Goal: Task Accomplishment & Management: Complete application form

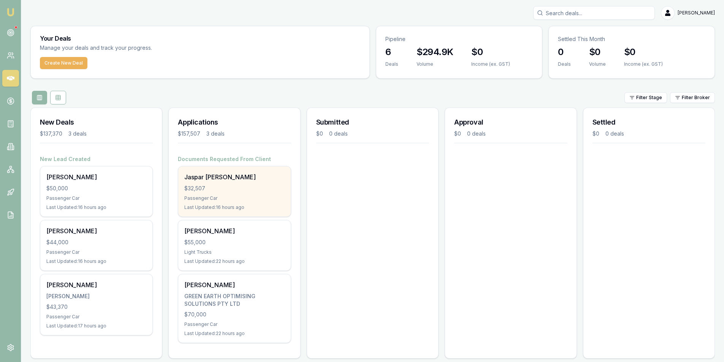
click at [251, 190] on div "$32,507" at bounding box center [234, 189] width 100 height 8
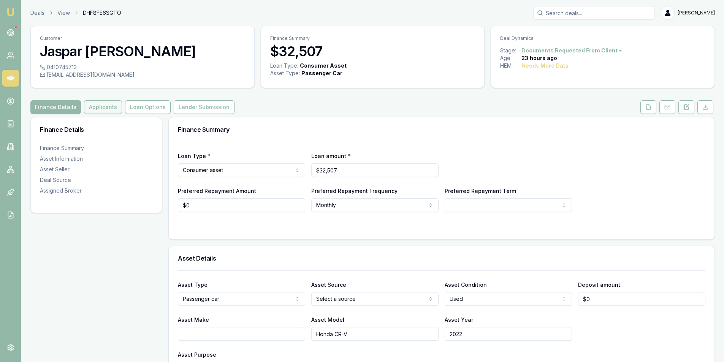
click at [114, 108] on button "Applicants" at bounding box center [103, 107] width 38 height 14
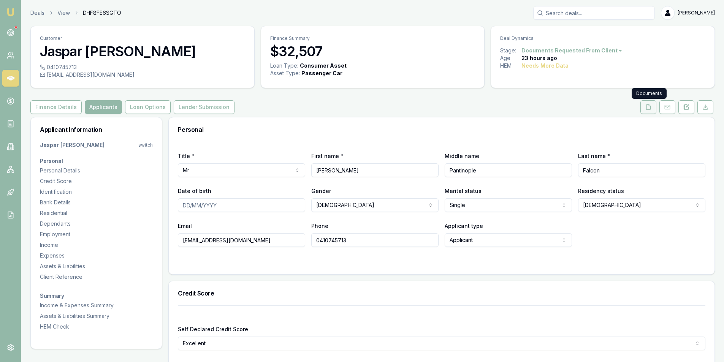
click at [652, 110] on button at bounding box center [648, 107] width 16 height 14
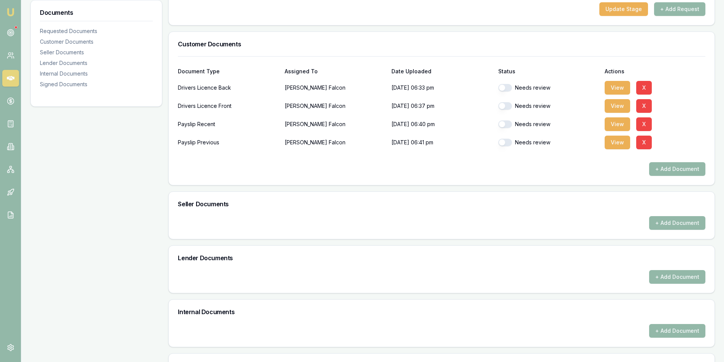
scroll to position [267, 0]
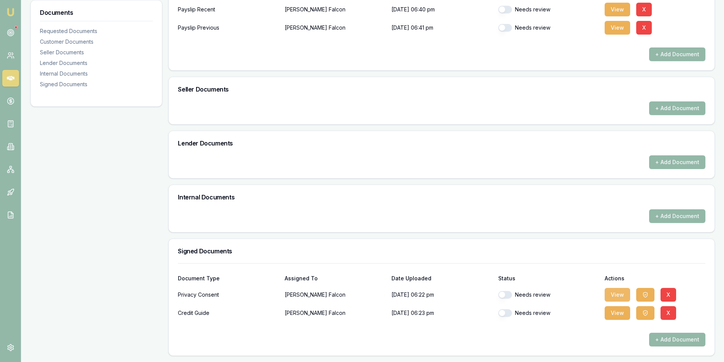
click at [614, 293] on button "View" at bounding box center [616, 295] width 25 height 14
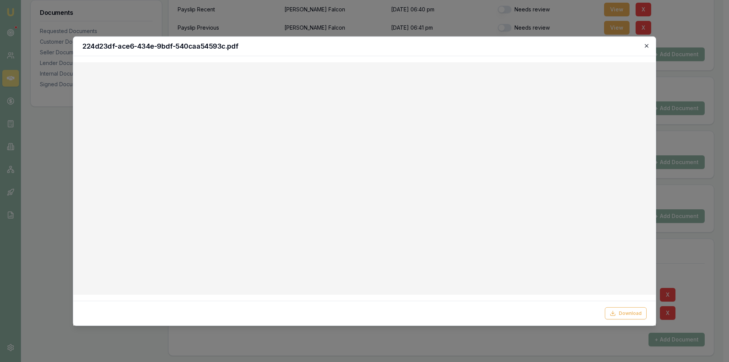
click at [647, 45] on icon "button" at bounding box center [646, 45] width 3 height 3
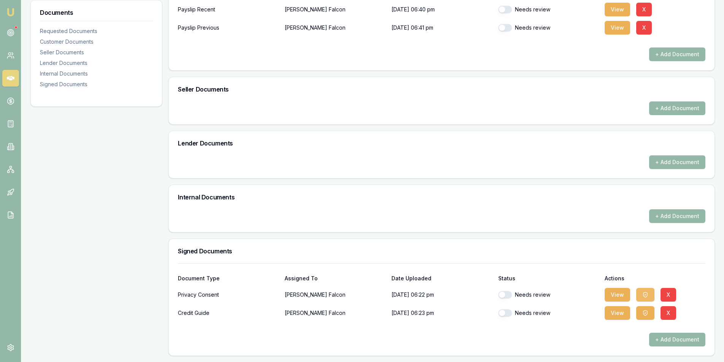
click at [646, 297] on icon "button" at bounding box center [645, 295] width 6 height 6
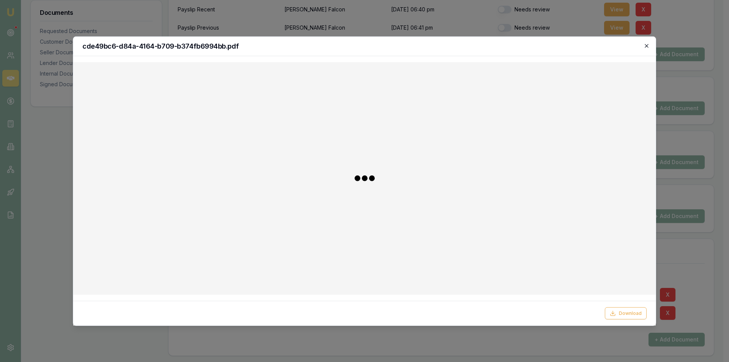
click at [649, 44] on icon "button" at bounding box center [646, 45] width 3 height 3
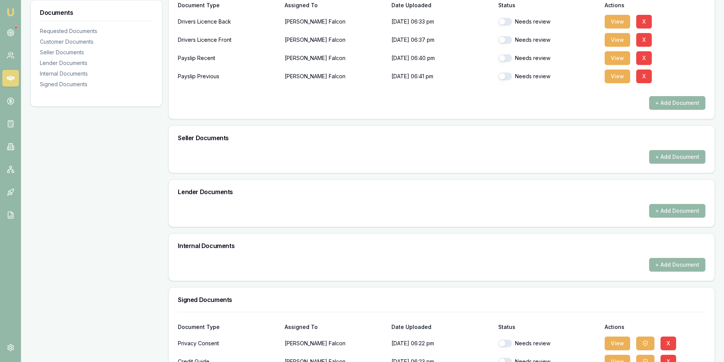
scroll to position [39, 0]
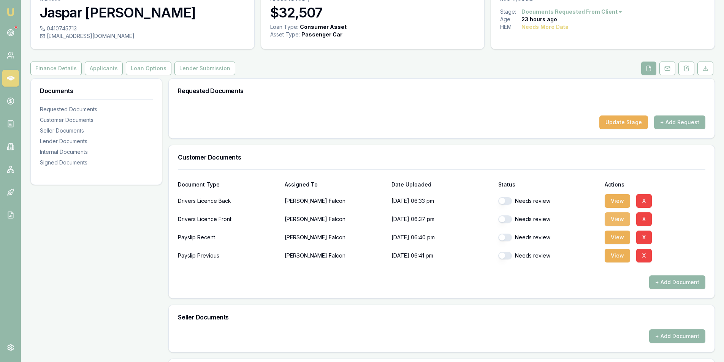
click at [610, 224] on button "View" at bounding box center [616, 219] width 25 height 14
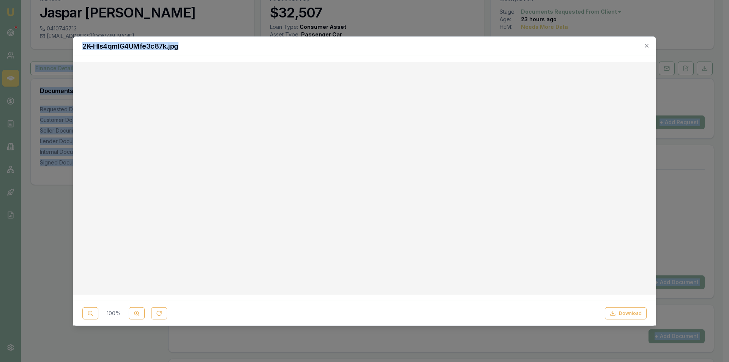
drag, startPoint x: 299, startPoint y: 50, endPoint x: -118, endPoint y: 56, distance: 416.4
click at [0, 56] on html "Emu Broker Deals View D-IF8FE6SGTO Peter Sarris Toggle Menu Customer Jaspar ald…" at bounding box center [364, 142] width 729 height 362
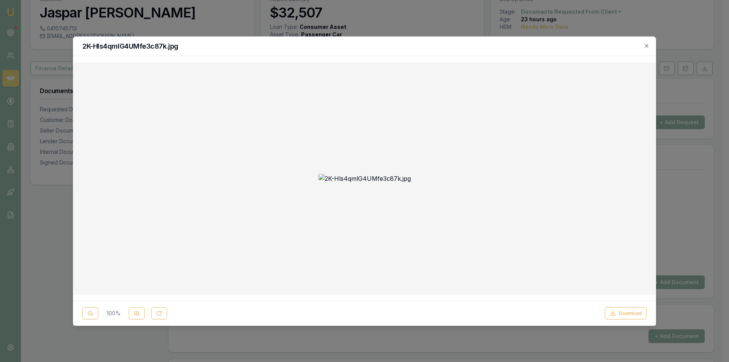
click at [620, 148] on div at bounding box center [364, 178] width 571 height 220
click at [650, 46] on div "2K-Hls4qmlG4UMfe3c87k.jpg" at bounding box center [364, 45] width 583 height 19
click at [649, 46] on icon "button" at bounding box center [647, 46] width 6 height 6
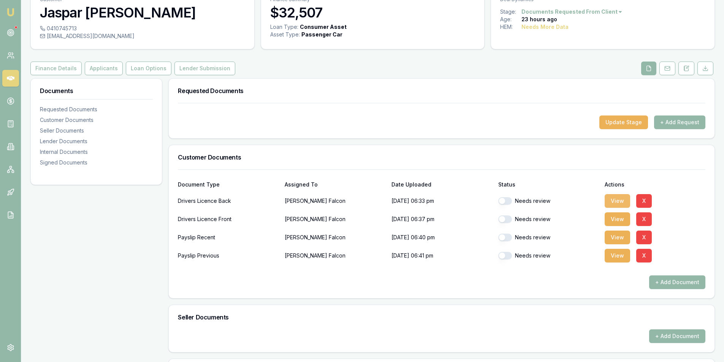
click at [615, 203] on button "View" at bounding box center [616, 201] width 25 height 14
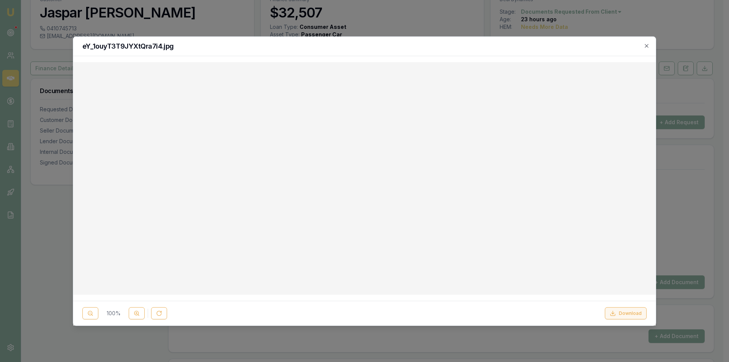
click at [624, 315] on button "Download" at bounding box center [626, 313] width 42 height 12
click at [646, 45] on icon "button" at bounding box center [646, 45] width 3 height 3
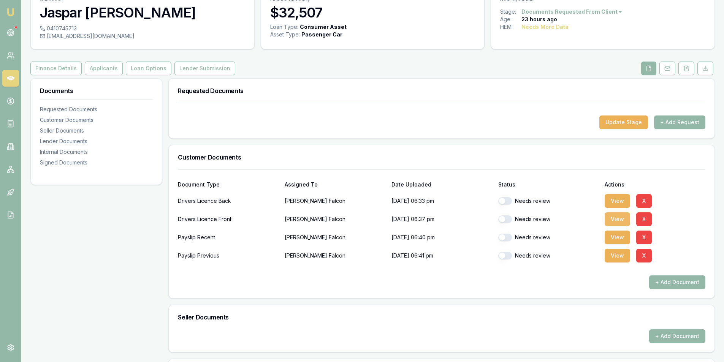
click at [609, 220] on button "View" at bounding box center [616, 219] width 25 height 14
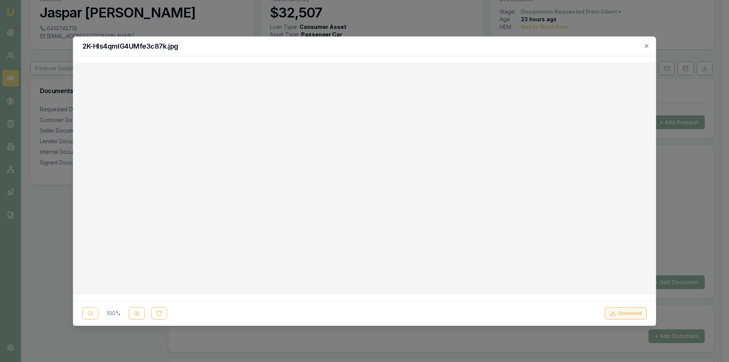
click at [634, 309] on button "Download" at bounding box center [626, 313] width 42 height 12
click at [647, 46] on icon "button" at bounding box center [646, 45] width 3 height 3
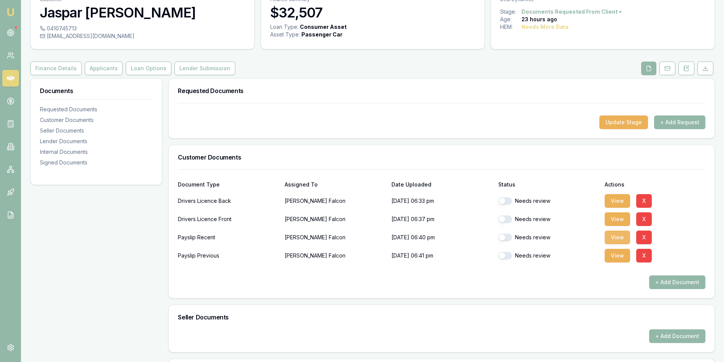
click at [622, 238] on button "View" at bounding box center [616, 238] width 25 height 14
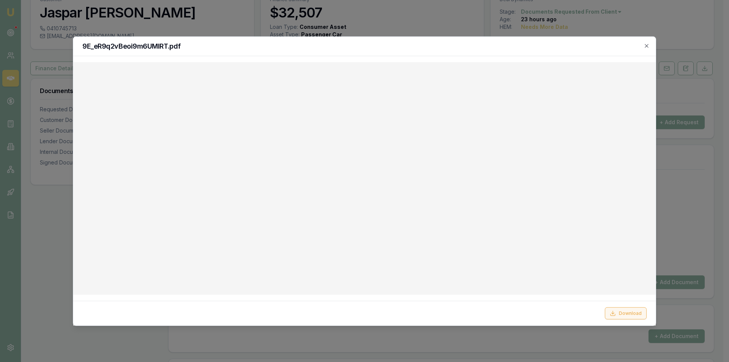
click at [632, 310] on button "Download" at bounding box center [626, 313] width 42 height 12
click at [707, 96] on div at bounding box center [364, 181] width 729 height 362
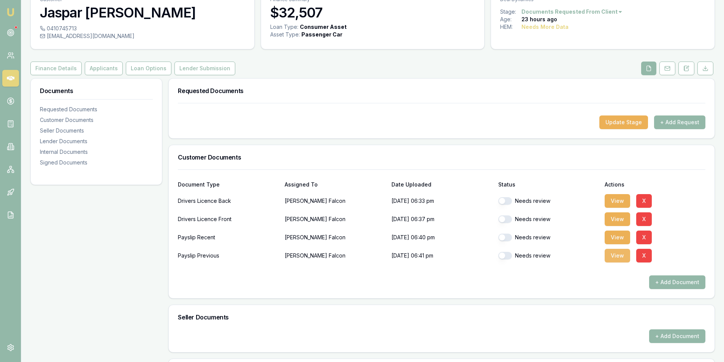
click at [609, 259] on button "View" at bounding box center [616, 256] width 25 height 14
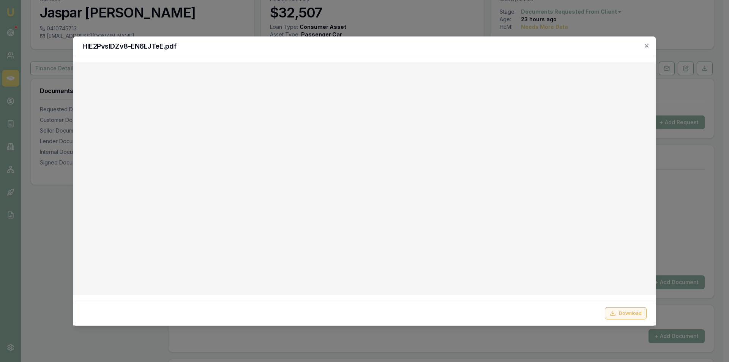
click at [625, 312] on button "Download" at bounding box center [626, 313] width 42 height 12
click at [388, 47] on h2 "HlE2PvsIDZv8-EN6LJTeE.pdf" at bounding box center [364, 46] width 565 height 7
drag, startPoint x: 646, startPoint y: 46, endPoint x: 580, endPoint y: 86, distance: 77.4
click at [646, 46] on icon "button" at bounding box center [647, 46] width 6 height 6
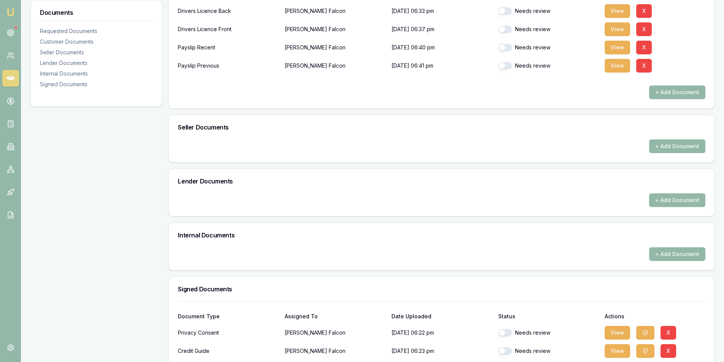
scroll to position [267, 0]
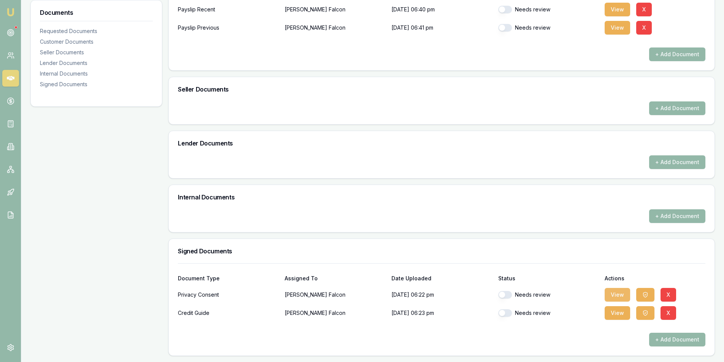
click at [620, 292] on button "View" at bounding box center [616, 295] width 25 height 14
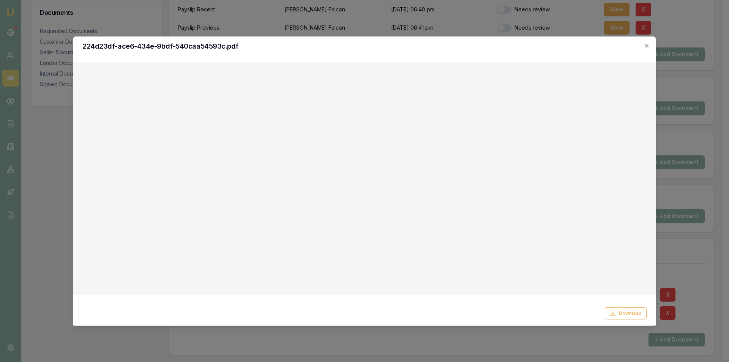
drag, startPoint x: 498, startPoint y: 50, endPoint x: 510, endPoint y: 49, distance: 11.4
click at [498, 50] on div "224d23df-ace6-434e-9bdf-540caa54593c.pdf" at bounding box center [364, 45] width 583 height 19
click at [648, 46] on icon "button" at bounding box center [647, 46] width 6 height 6
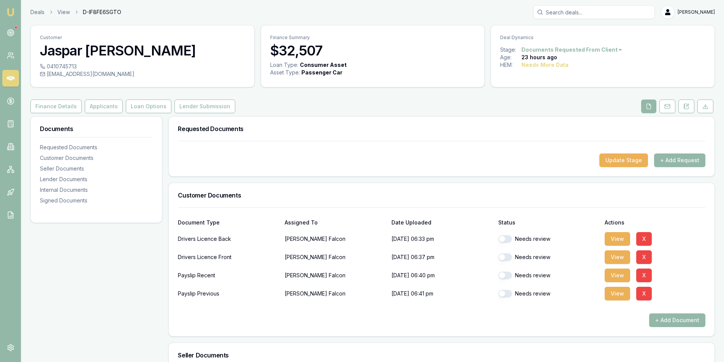
scroll to position [0, 0]
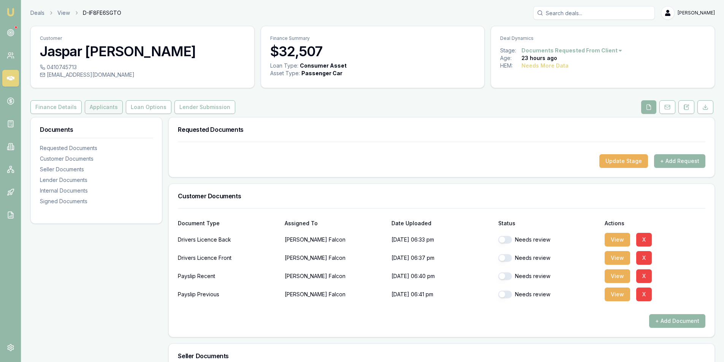
click at [95, 105] on button "Applicants" at bounding box center [104, 107] width 38 height 14
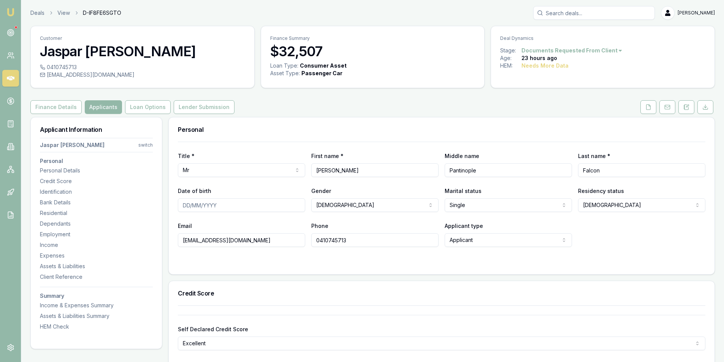
click at [189, 204] on input "Date of birth" at bounding box center [241, 205] width 127 height 14
type input "17/04/1993"
click at [619, 245] on div "Email jasparfalcon@gmail.com Phone 0410745713 Applicant type Applicant Applican…" at bounding box center [441, 234] width 527 height 26
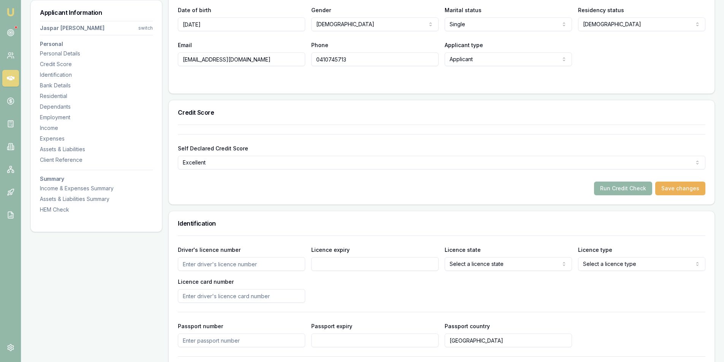
scroll to position [228, 0]
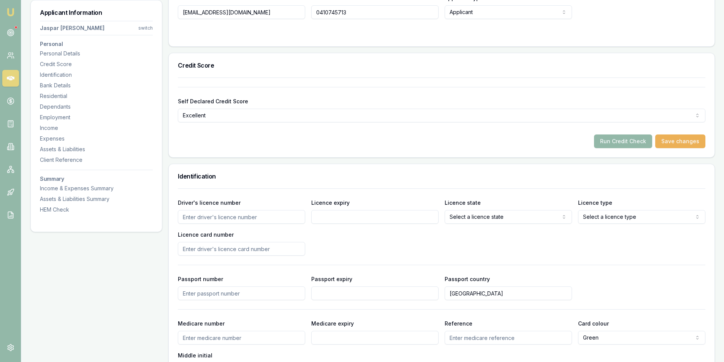
click at [249, 223] on input "Driver's licence number" at bounding box center [241, 217] width 127 height 14
type input "24923819"
click at [372, 215] on input "Licence expiry" at bounding box center [374, 217] width 127 height 14
type input "06/05/2030"
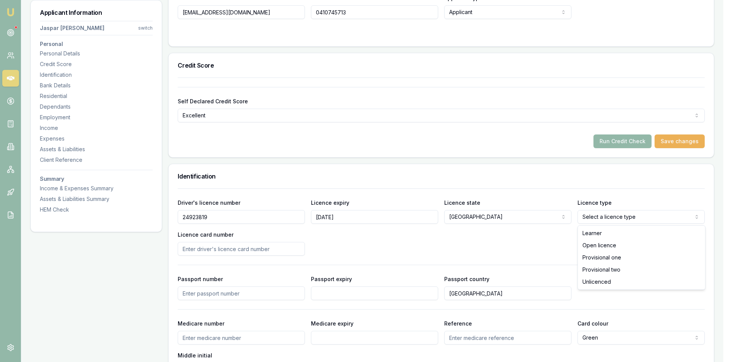
select select "OPEN_LICENCE"
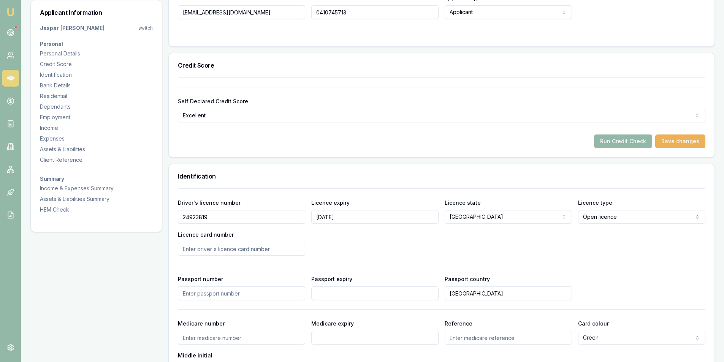
click at [206, 247] on input "Licence card number" at bounding box center [241, 249] width 127 height 14
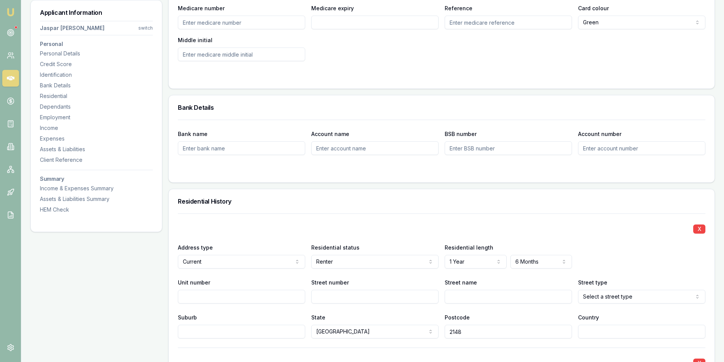
scroll to position [608, 0]
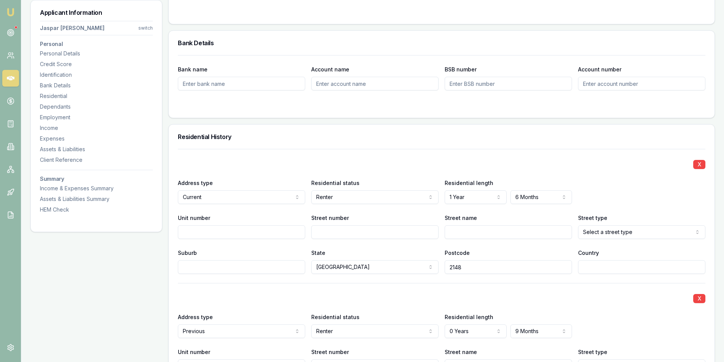
type input "2061247264"
click at [213, 232] on input "Unit number" at bounding box center [241, 232] width 127 height 14
click at [291, 231] on input "Unit number" at bounding box center [241, 232] width 127 height 14
click at [316, 229] on input "Street number" at bounding box center [374, 232] width 127 height 14
type input "27A"
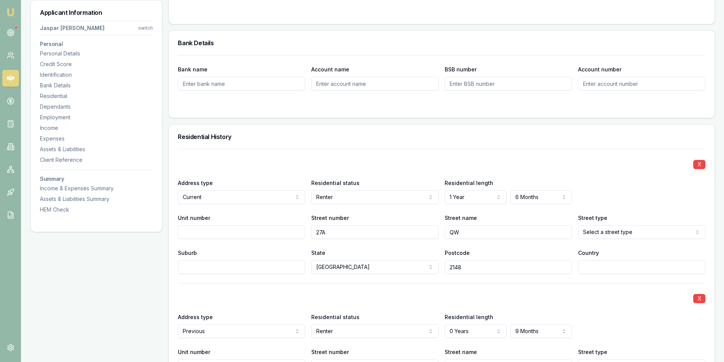
type input "Q"
type input "Wye"
select select "Street"
type input "Blacktown"
type input "[GEOGRAPHIC_DATA]"
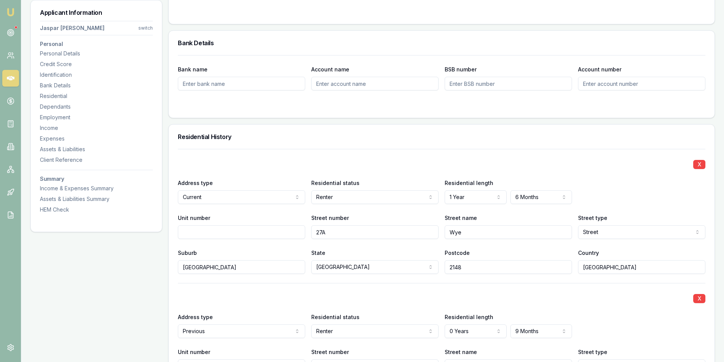
click at [595, 309] on div "X Address type Previous Current Previous Residential status Renter Owner with m…" at bounding box center [441, 345] width 527 height 125
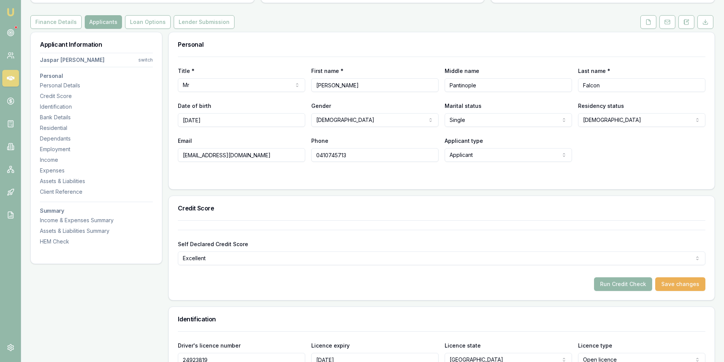
scroll to position [76, 0]
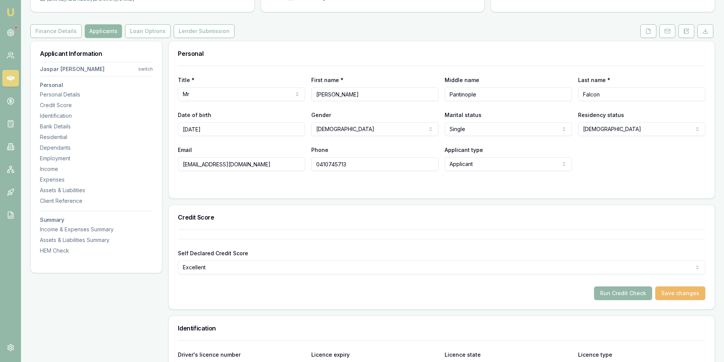
click at [694, 292] on button "Save changes" at bounding box center [680, 293] width 50 height 14
click at [629, 291] on button "Run Credit Check" at bounding box center [623, 293] width 58 height 14
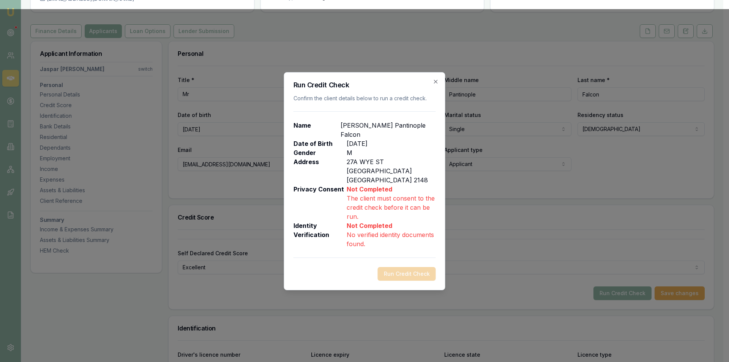
click at [427, 267] on div "Run Credit Check" at bounding box center [365, 274] width 142 height 14
click at [431, 85] on div "Run Credit Check Confirm the client details below to run a credit check. Name J…" at bounding box center [364, 181] width 161 height 218
click at [434, 84] on icon "button" at bounding box center [436, 82] width 6 height 6
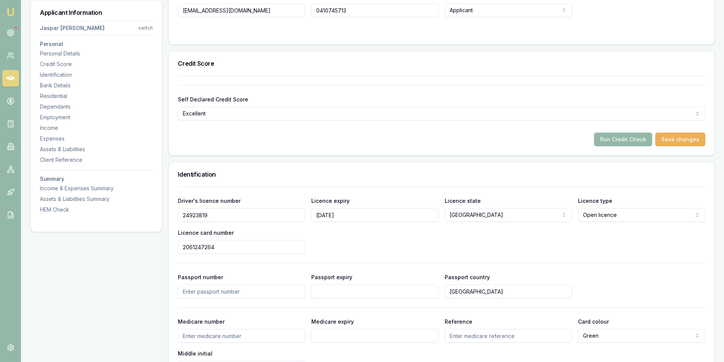
scroll to position [152, 0]
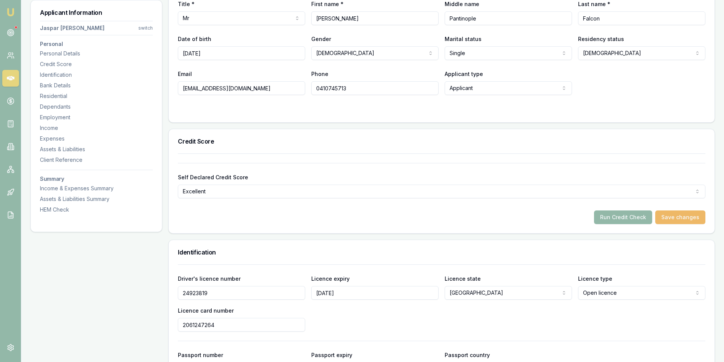
click at [669, 217] on button "Save changes" at bounding box center [680, 217] width 50 height 14
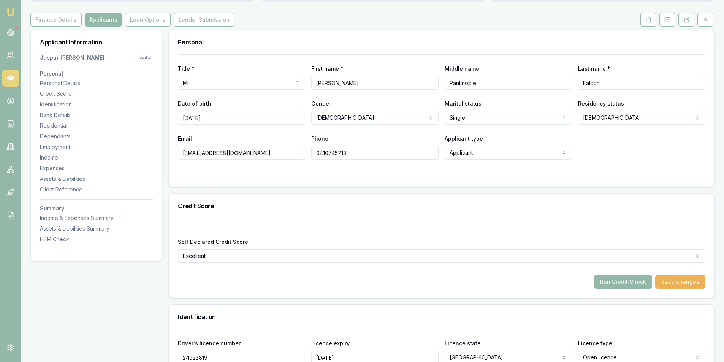
scroll to position [0, 0]
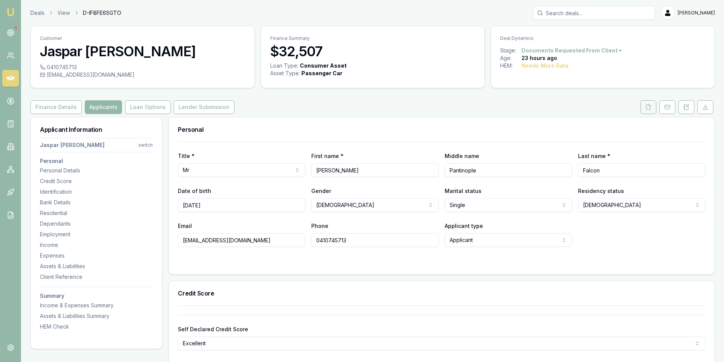
click at [653, 106] on button at bounding box center [648, 107] width 16 height 14
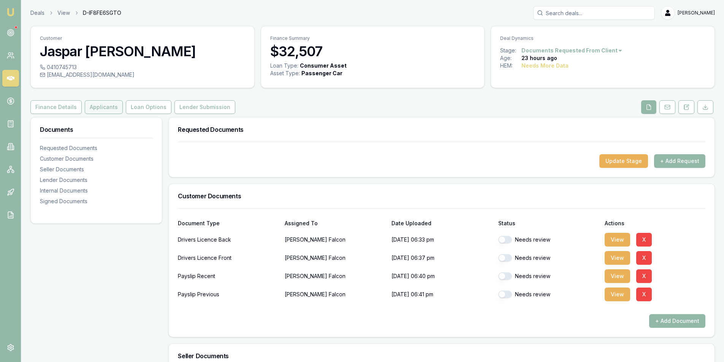
click at [98, 104] on button "Applicants" at bounding box center [104, 107] width 38 height 14
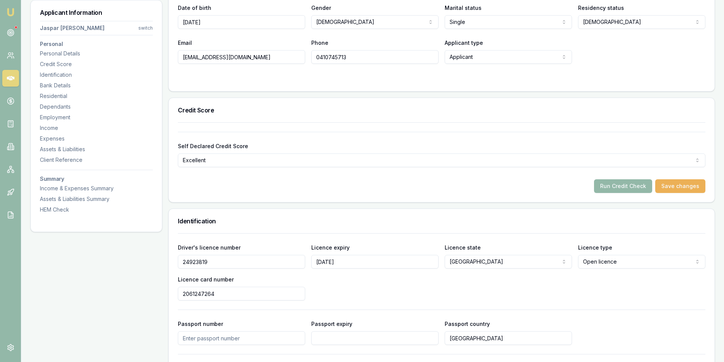
scroll to position [190, 0]
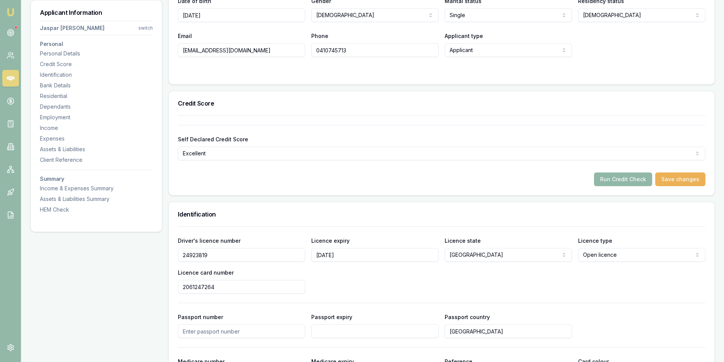
click at [625, 180] on button "Run Credit Check" at bounding box center [623, 179] width 58 height 14
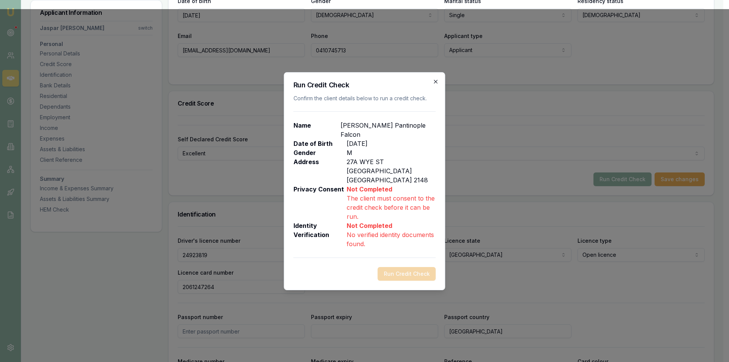
click at [434, 85] on icon "button" at bounding box center [436, 82] width 6 height 6
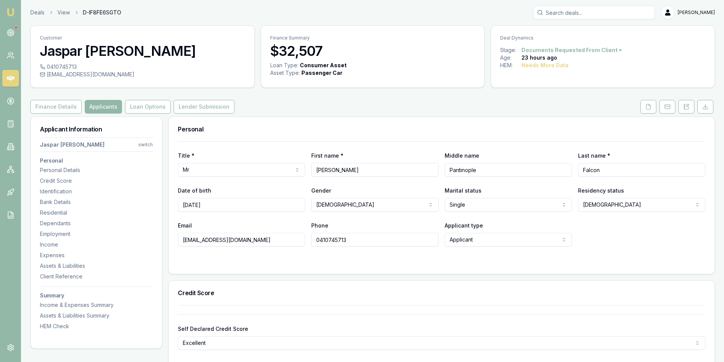
scroll to position [0, 0]
click at [647, 105] on icon at bounding box center [648, 106] width 4 height 5
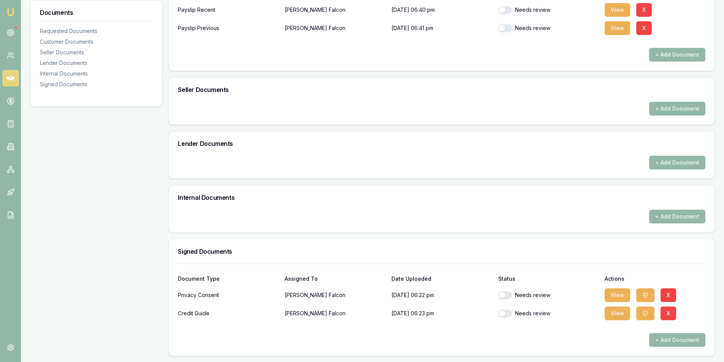
scroll to position [267, 0]
click at [615, 290] on button "View" at bounding box center [616, 295] width 25 height 14
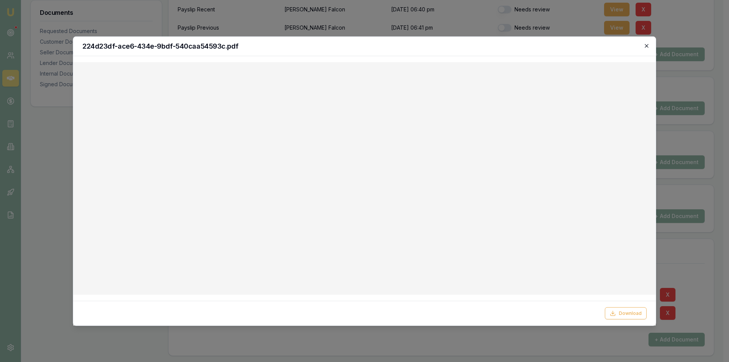
click at [646, 46] on icon "button" at bounding box center [647, 46] width 6 height 6
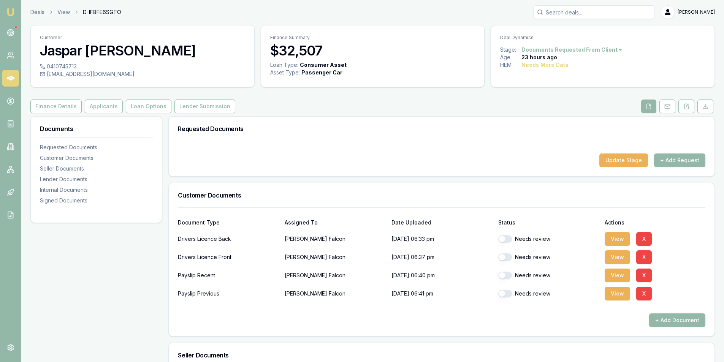
scroll to position [0, 0]
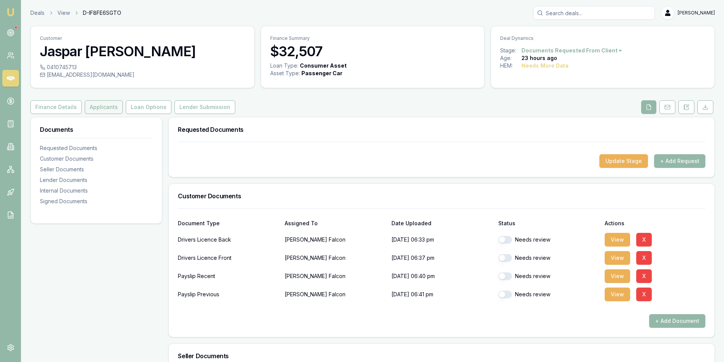
click at [104, 106] on button "Applicants" at bounding box center [104, 107] width 38 height 14
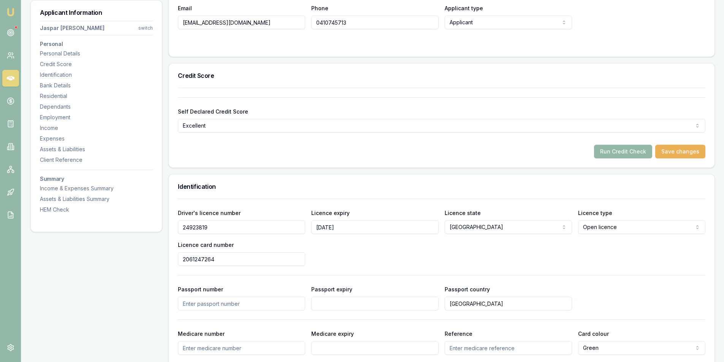
scroll to position [266, 0]
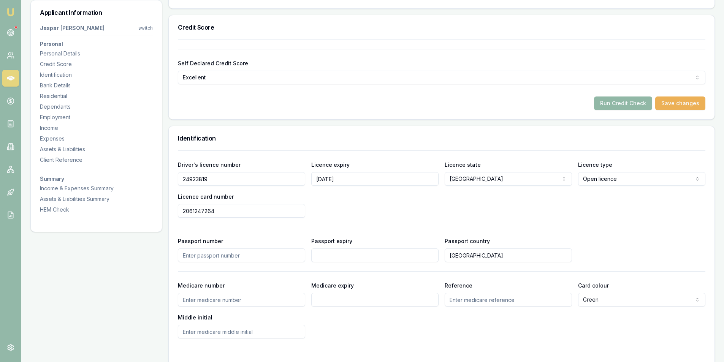
click at [624, 108] on button "Run Credit Check" at bounding box center [623, 104] width 58 height 14
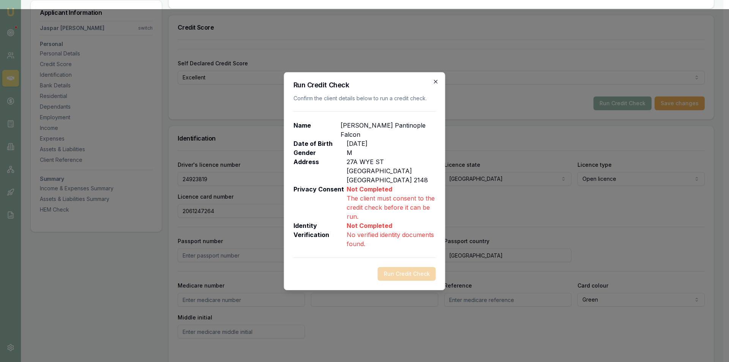
click at [437, 85] on icon "button" at bounding box center [436, 82] width 6 height 6
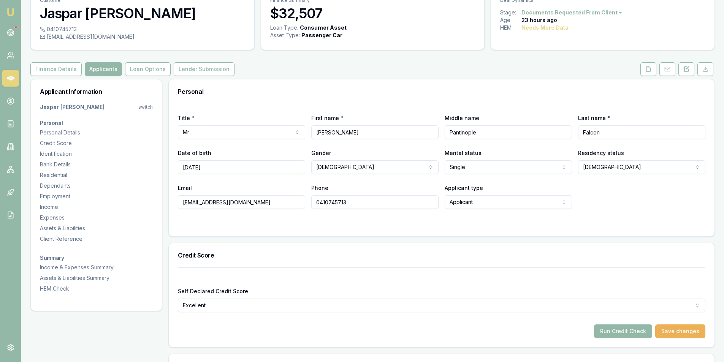
scroll to position [0, 0]
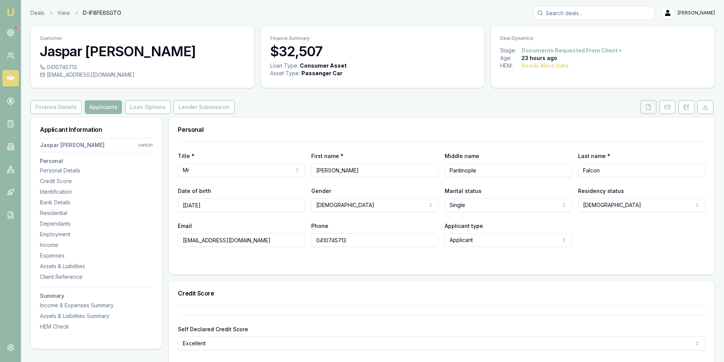
click at [650, 104] on button at bounding box center [648, 107] width 16 height 14
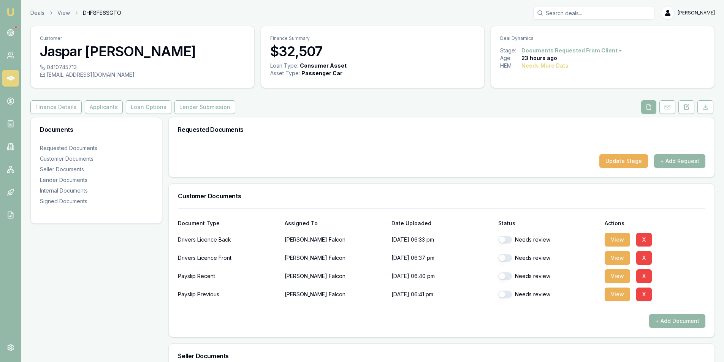
click at [508, 237] on button "button" at bounding box center [505, 240] width 14 height 8
checkbox input "true"
click at [510, 255] on button "button" at bounding box center [505, 258] width 14 height 8
checkbox input "true"
checkbox input "false"
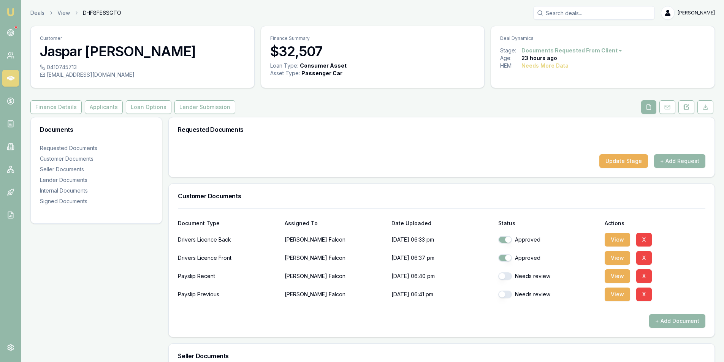
checkbox input "false"
checkbox input "true"
click at [512, 278] on div "Approved" at bounding box center [548, 276] width 101 height 8
click at [506, 258] on button "button" at bounding box center [505, 258] width 14 height 8
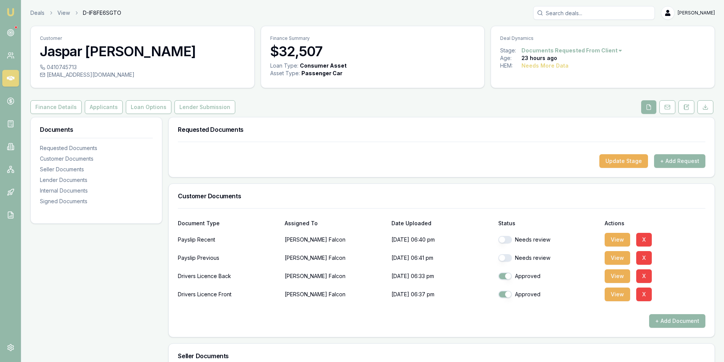
checkbox input "true"
click at [511, 239] on button "button" at bounding box center [505, 240] width 14 height 8
checkbox input "true"
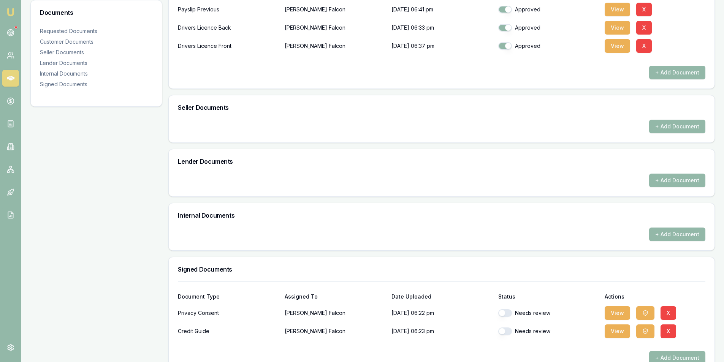
scroll to position [267, 0]
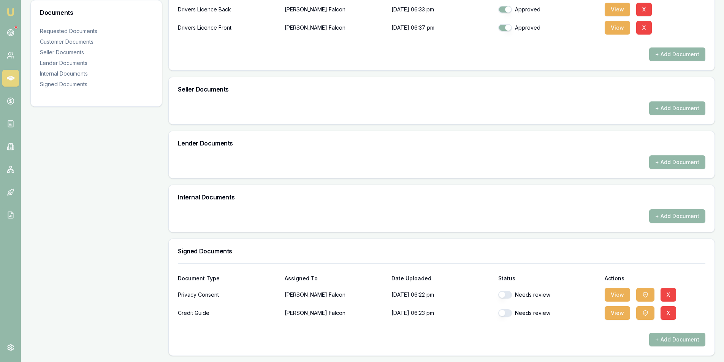
click at [513, 295] on div "Needs review" at bounding box center [548, 295] width 101 height 8
click at [512, 295] on div "Needs review" at bounding box center [548, 295] width 101 height 8
click at [511, 296] on button "button" at bounding box center [505, 295] width 14 height 8
click at [616, 316] on button "View" at bounding box center [616, 313] width 25 height 14
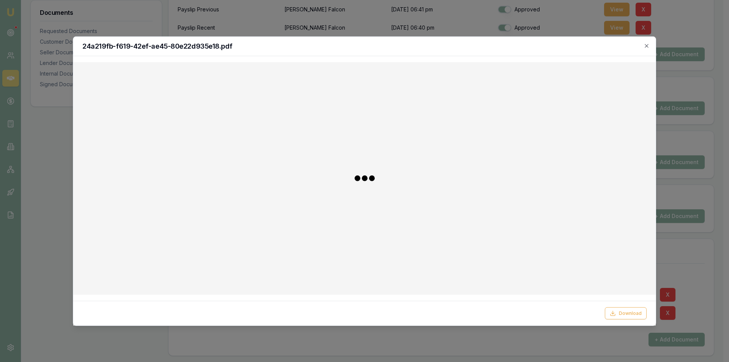
checkbox input "false"
checkbox input "true"
click at [647, 43] on icon "button" at bounding box center [647, 46] width 6 height 6
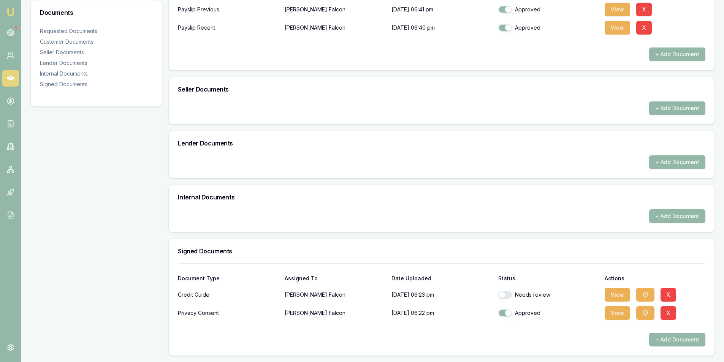
click at [510, 293] on button "button" at bounding box center [505, 295] width 14 height 8
checkbox input "true"
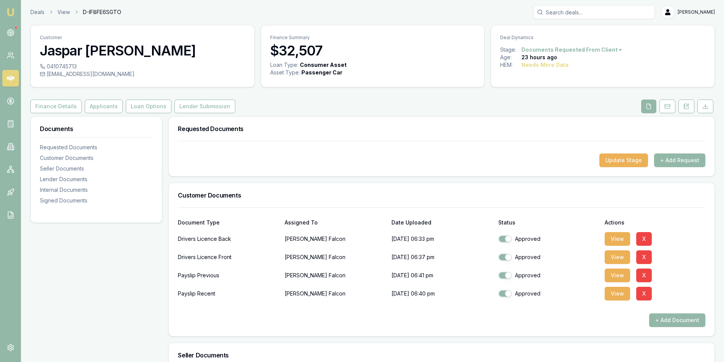
scroll to position [0, 0]
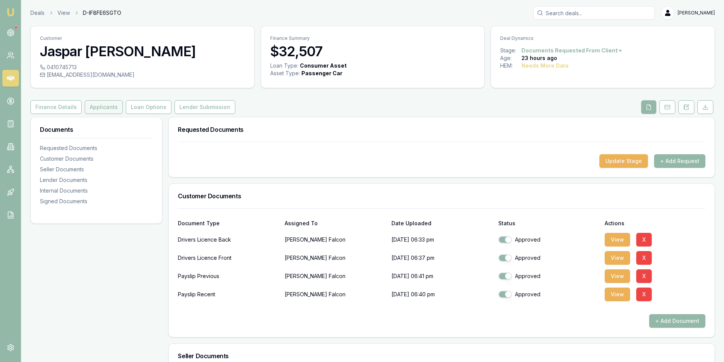
click at [99, 107] on button "Applicants" at bounding box center [104, 107] width 38 height 14
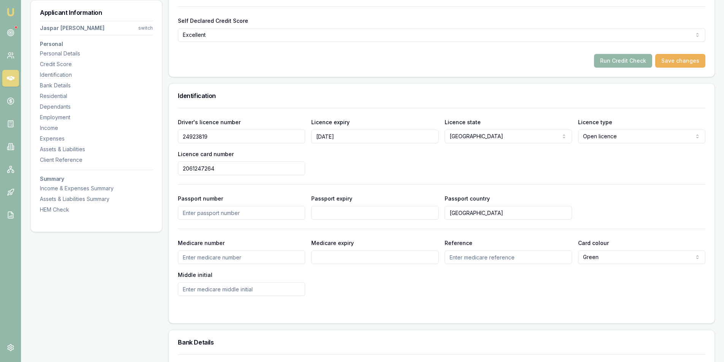
scroll to position [190, 0]
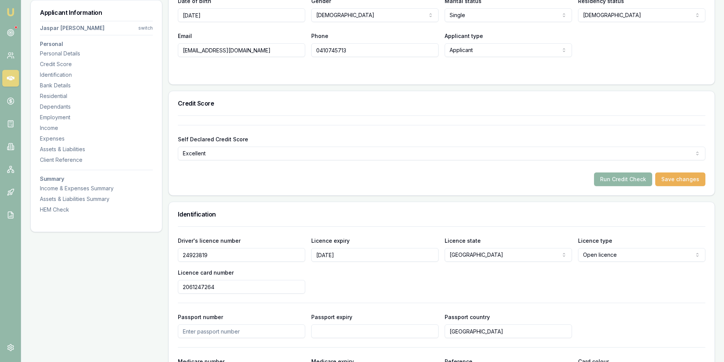
click at [617, 179] on button "Run Credit Check" at bounding box center [623, 179] width 58 height 14
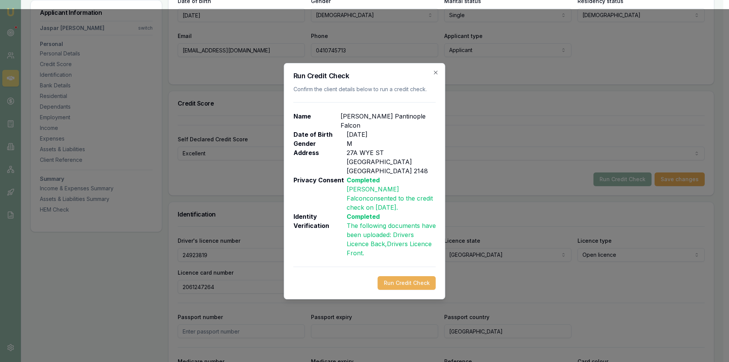
click at [391, 276] on button "Run Credit Check" at bounding box center [407, 283] width 58 height 14
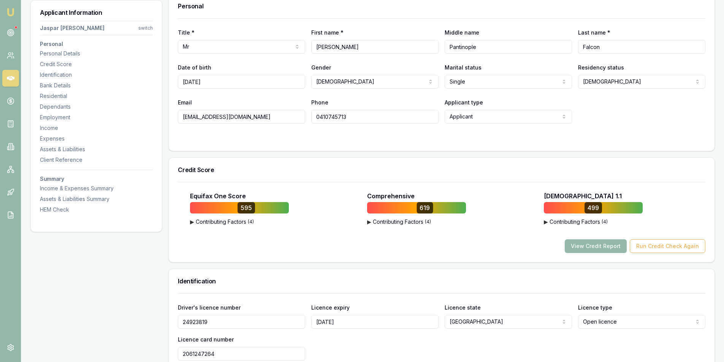
scroll to position [0, 0]
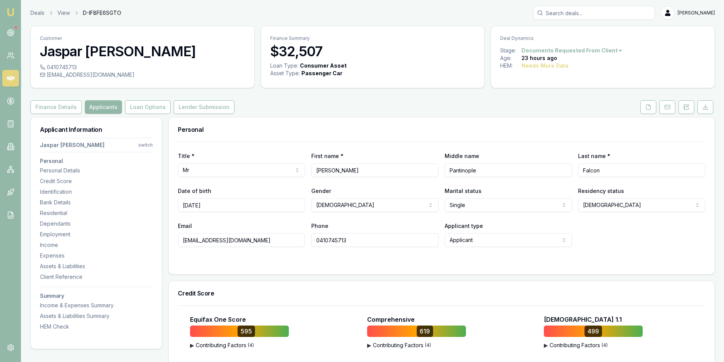
click at [645, 106] on button at bounding box center [648, 107] width 16 height 14
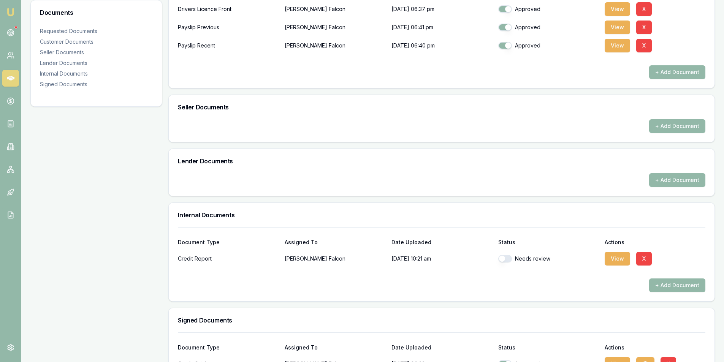
scroll to position [305, 0]
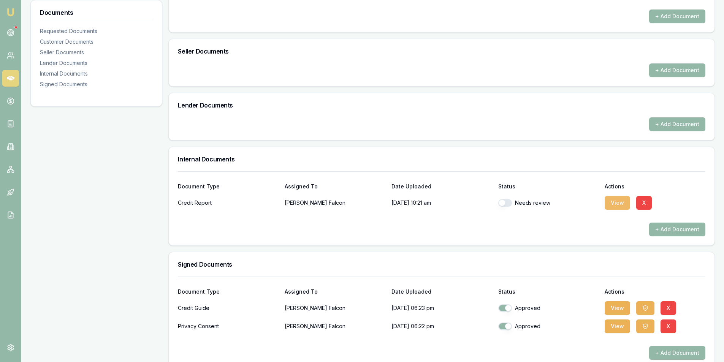
click at [608, 205] on button "View" at bounding box center [616, 203] width 25 height 14
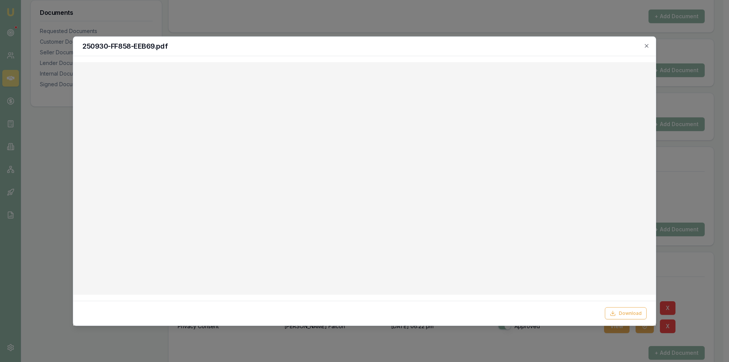
click at [473, 36] on div "250930-FF858-EEB69.pdf" at bounding box center [364, 45] width 583 height 19
click at [648, 46] on icon "button" at bounding box center [646, 45] width 3 height 3
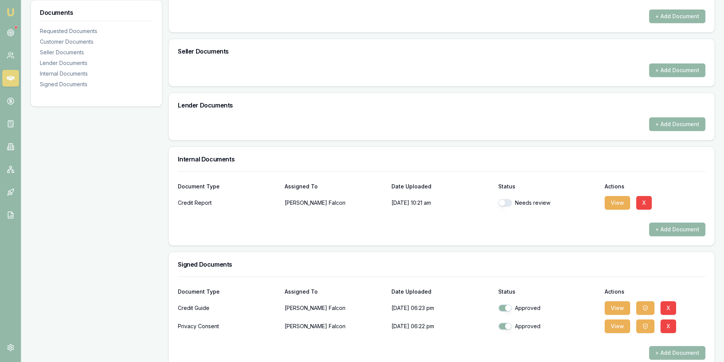
click at [508, 206] on button "button" at bounding box center [505, 203] width 14 height 8
checkbox input "true"
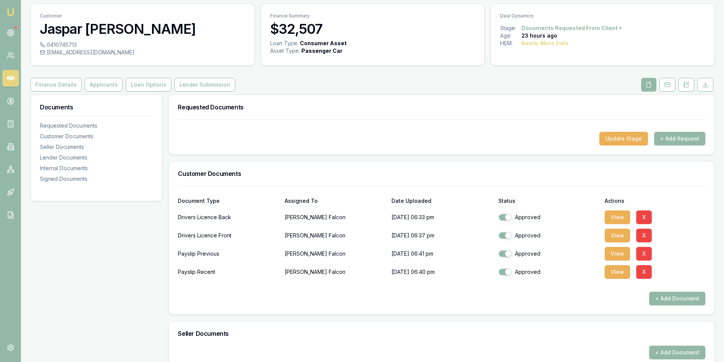
scroll to position [0, 0]
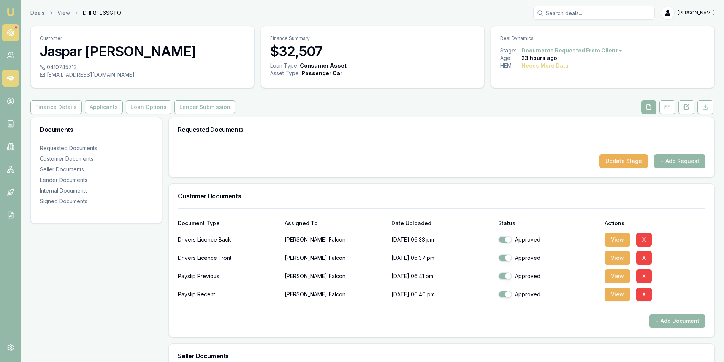
click at [7, 28] on link at bounding box center [10, 32] width 17 height 17
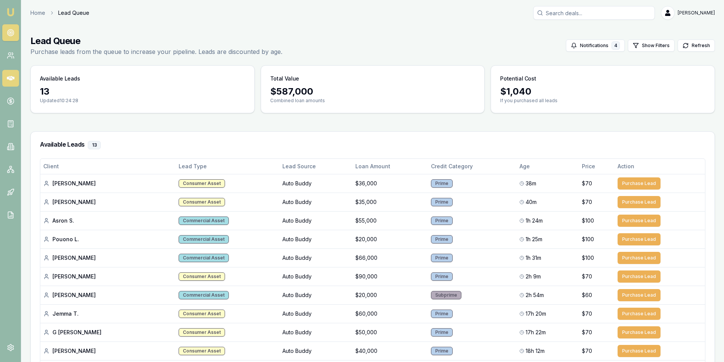
click at [13, 80] on icon at bounding box center [11, 78] width 8 height 8
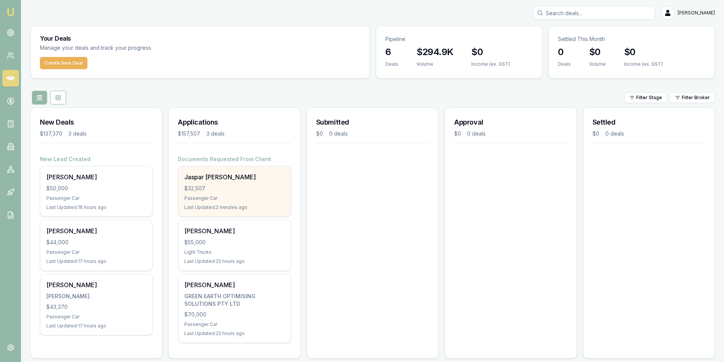
click at [220, 194] on div "Jaspar aldwin Falcon $32,507 Passenger Car Last Updated: 2 minutes ago" at bounding box center [234, 191] width 112 height 50
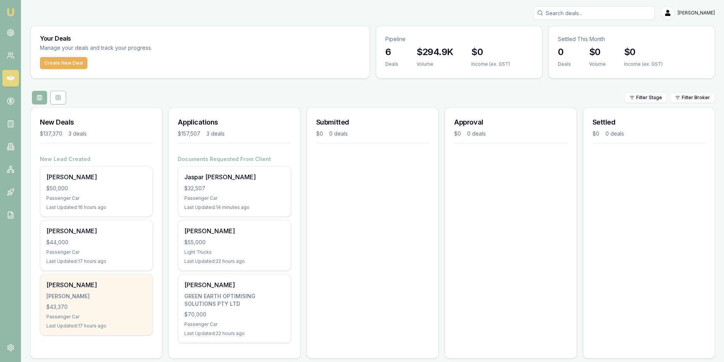
click at [118, 304] on div "$43,370" at bounding box center [96, 307] width 100 height 8
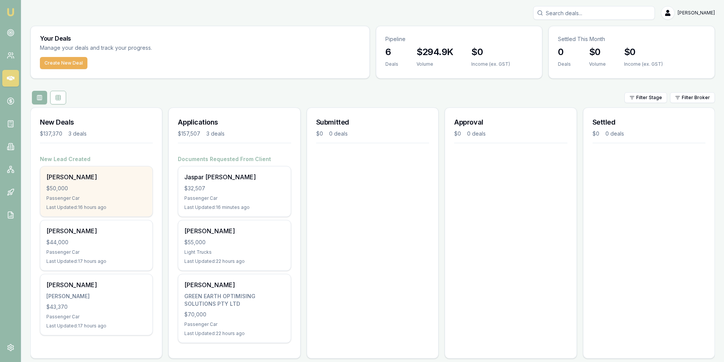
click at [97, 199] on div "Passenger Car" at bounding box center [96, 198] width 100 height 6
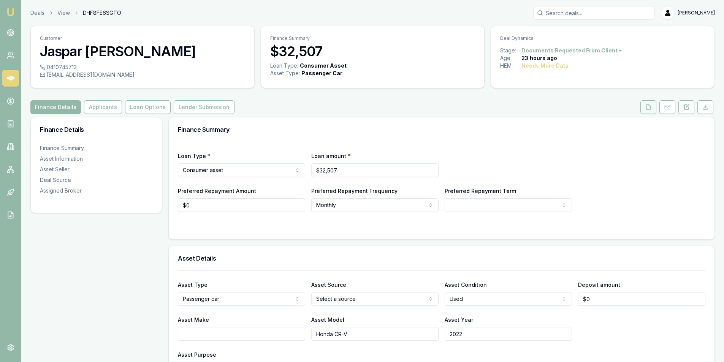
click at [651, 106] on button at bounding box center [648, 107] width 16 height 14
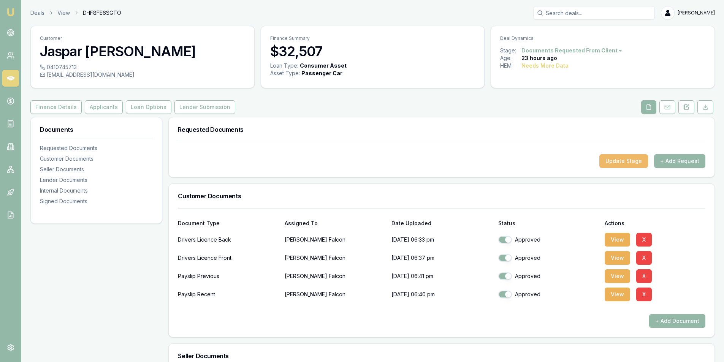
click at [620, 161] on button "Update Stage" at bounding box center [623, 161] width 49 height 14
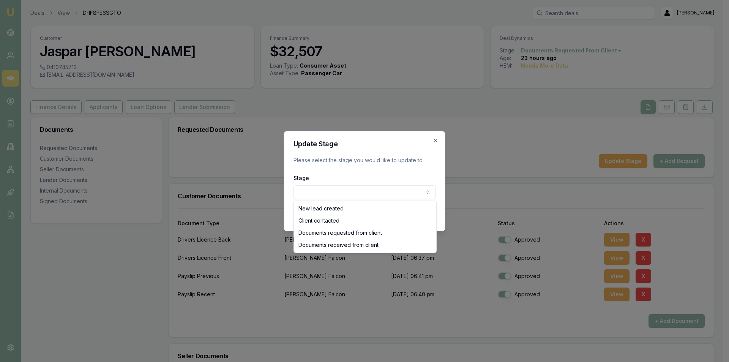
click at [330, 187] on body "Emu Broker Deals View D-IF8FE6SGTO Peter Sarris Toggle Menu Customer Jaspar ald…" at bounding box center [362, 181] width 724 height 362
select select "DOCUMENTS_RECEIVED_FROM_CLIENT"
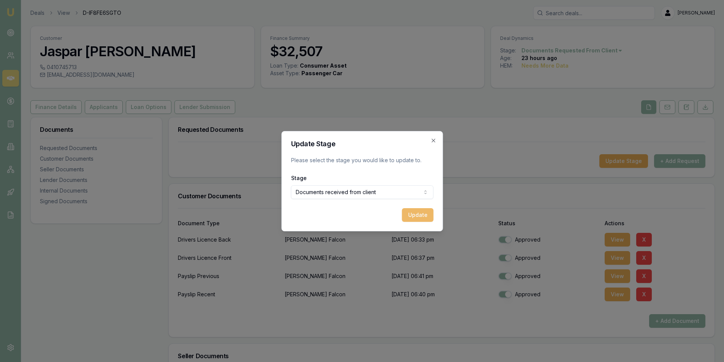
click at [415, 215] on button "Update" at bounding box center [418, 215] width 32 height 14
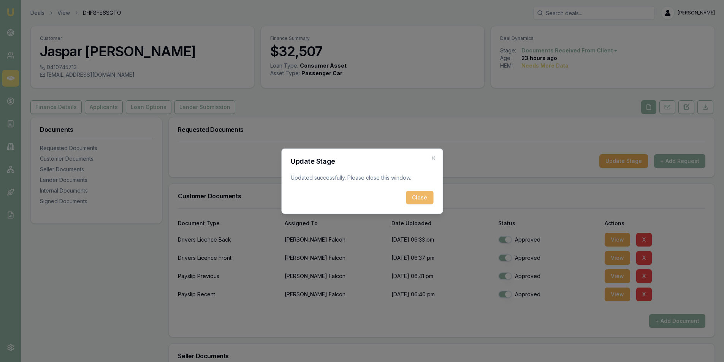
click at [415, 201] on button "Close" at bounding box center [419, 198] width 27 height 14
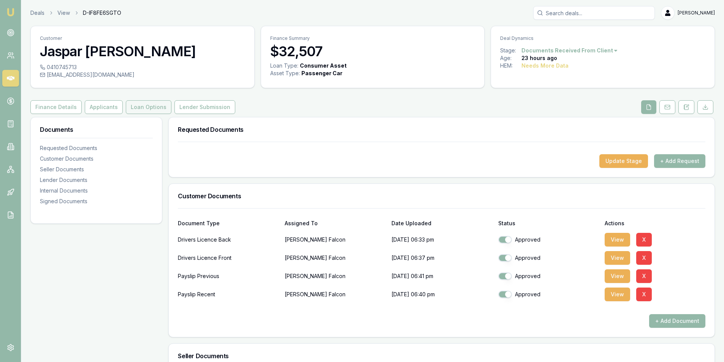
click at [142, 108] on button "Loan Options" at bounding box center [149, 107] width 46 height 14
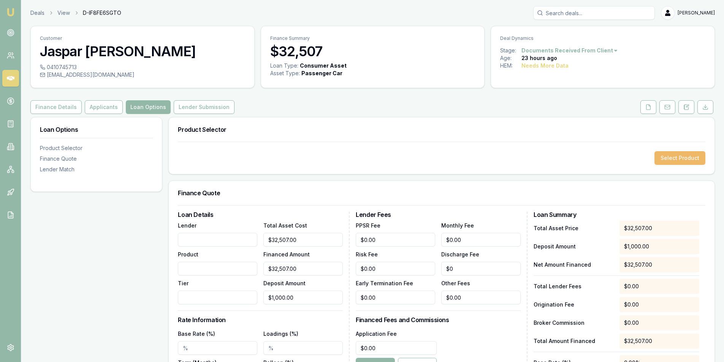
click at [661, 160] on button "Select Product" at bounding box center [679, 158] width 51 height 14
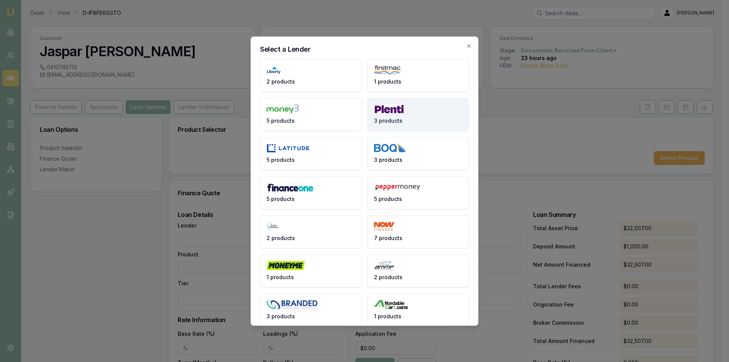
click at [427, 103] on button "3 products" at bounding box center [418, 114] width 101 height 33
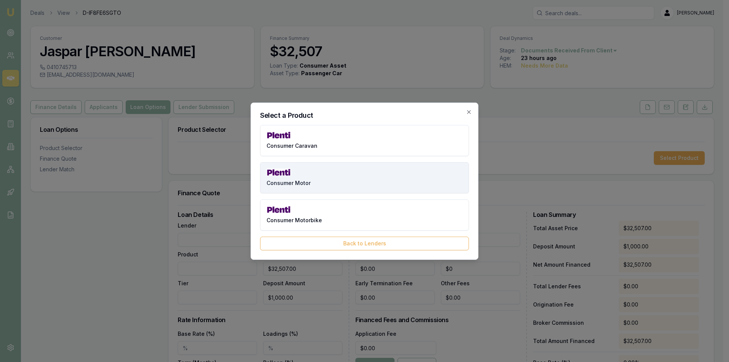
click at [343, 175] on button "Consumer Motor" at bounding box center [364, 177] width 209 height 31
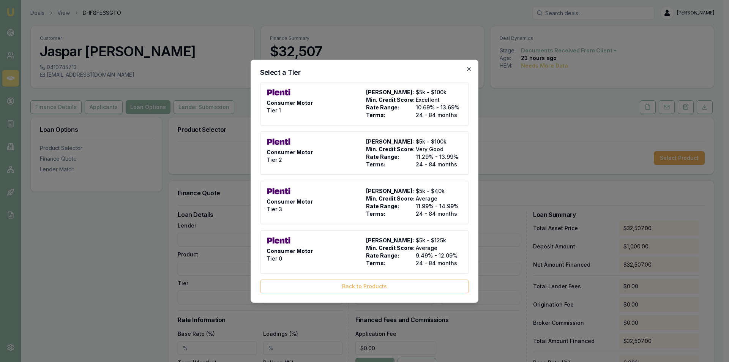
click at [468, 67] on icon "button" at bounding box center [469, 69] width 6 height 6
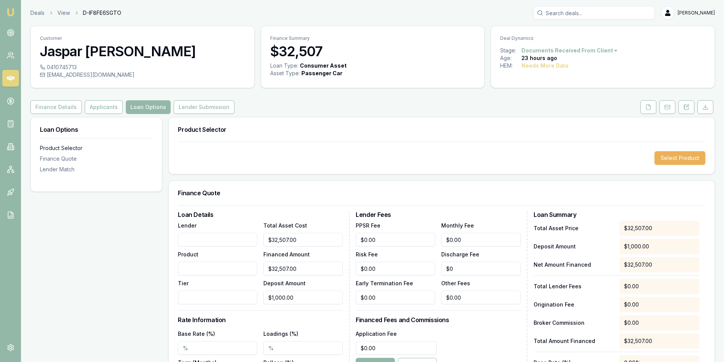
click at [68, 145] on div "Product Selector" at bounding box center [96, 148] width 113 height 8
click at [49, 110] on button "Finance Details" at bounding box center [55, 107] width 51 height 14
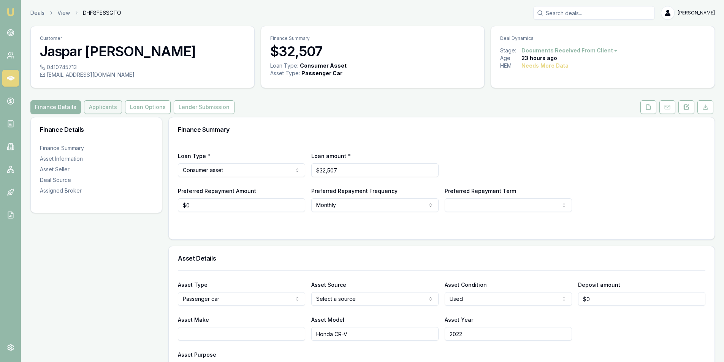
click at [89, 102] on button "Applicants" at bounding box center [103, 107] width 38 height 14
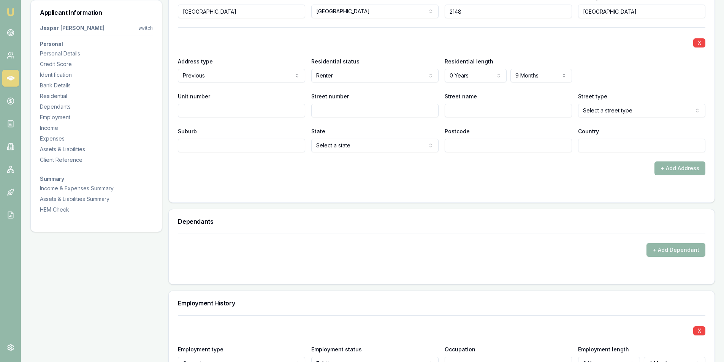
scroll to position [798, 0]
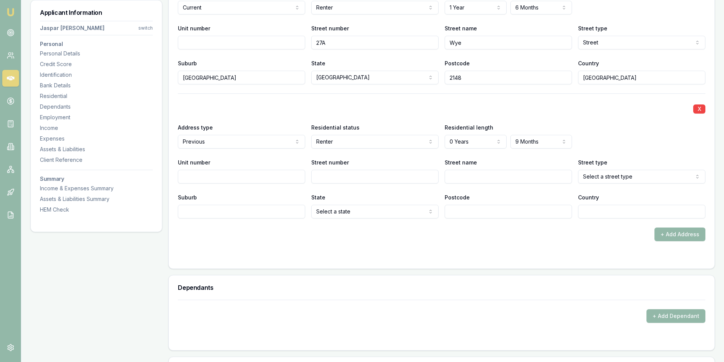
click at [218, 170] on input "Unit number" at bounding box center [241, 177] width 127 height 14
click at [367, 176] on input "Street number" at bounding box center [374, 177] width 127 height 14
type input "45"
type input "Rowntree"
select select "Street"
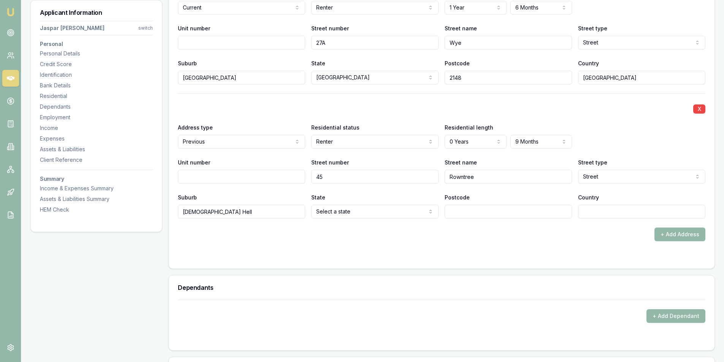
type input "Quakers Hell"
click at [210, 211] on input "Quakers Hell" at bounding box center [241, 212] width 127 height 14
type input "Quakers Hill"
type input "2763"
click at [634, 219] on div "X Address type Current Current Previous Residential status Renter Owner with mo…" at bounding box center [441, 100] width 527 height 282
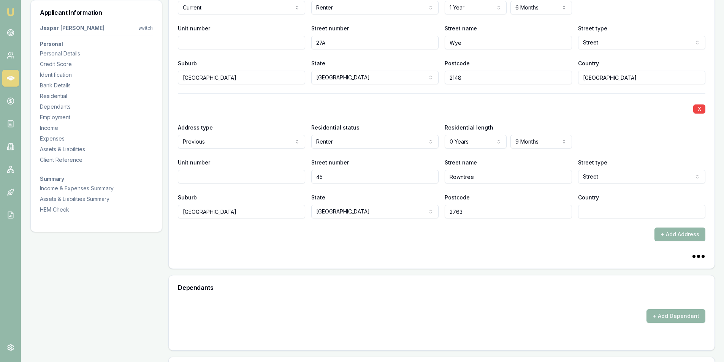
click at [631, 213] on input "Country" at bounding box center [641, 212] width 127 height 14
click at [631, 211] on input "Country" at bounding box center [641, 212] width 127 height 14
type input "[GEOGRAPHIC_DATA]"
click at [506, 238] on div "+ Add Address" at bounding box center [441, 235] width 527 height 14
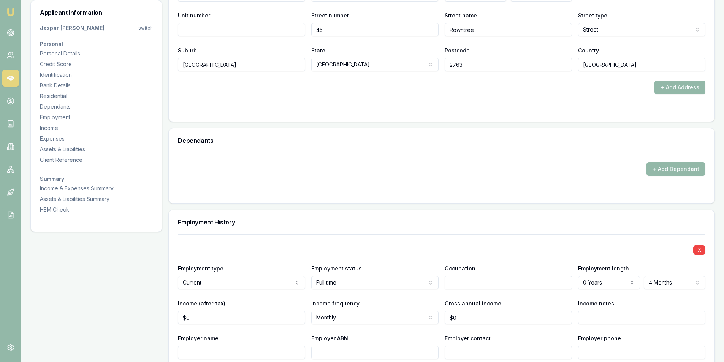
scroll to position [988, 0]
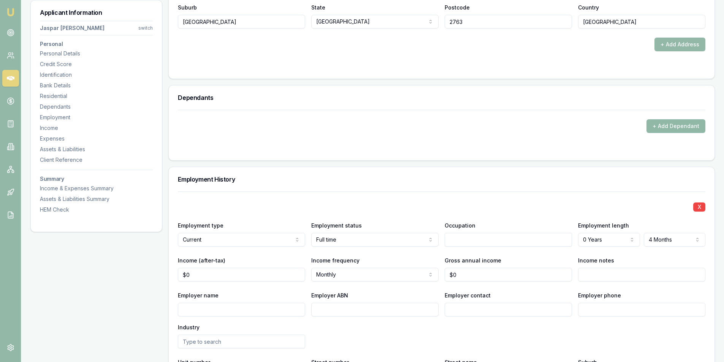
click at [672, 119] on div "+ Add Dependant" at bounding box center [441, 121] width 527 height 23
click at [476, 236] on input "text" at bounding box center [508, 240] width 127 height 14
click at [479, 252] on div "Occupational Therapists" at bounding box center [508, 254] width 127 height 14
type input "Occupational Therapists"
click at [212, 272] on input "$0" at bounding box center [241, 275] width 127 height 14
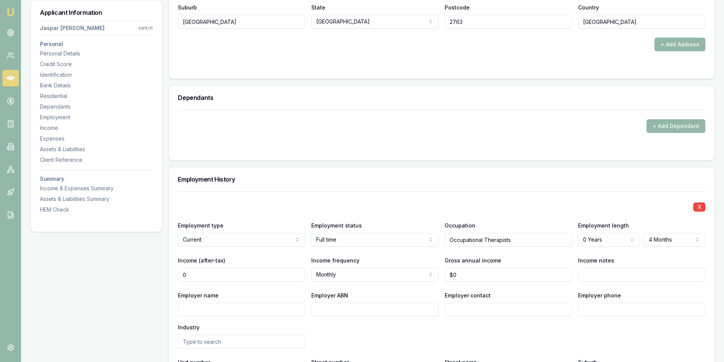
click at [212, 272] on input "$0" at bounding box center [241, 275] width 127 height 14
type input "$2,837"
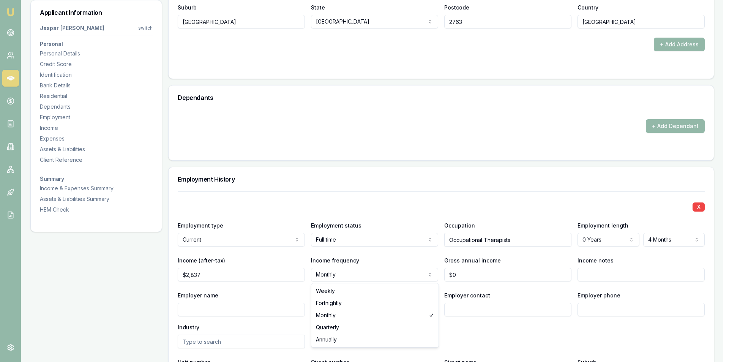
select select "FORTNIGHTLY"
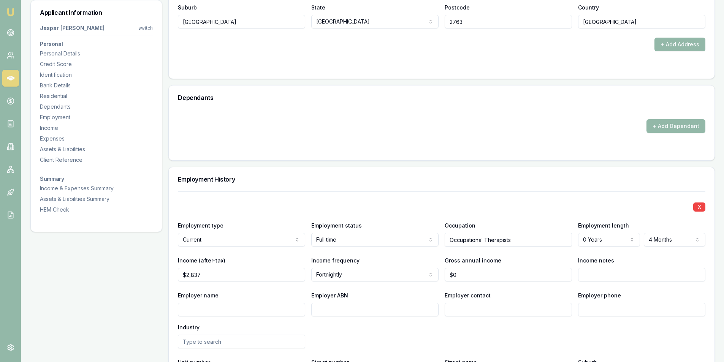
click at [543, 333] on div "Employer name Employer ABN Employer contact Employer phone Industry" at bounding box center [441, 320] width 527 height 58
click at [288, 312] on input "Employer name" at bounding box center [241, 310] width 127 height 14
type input "Koorana Child & Family Services"
click at [411, 328] on div "Employer name Koorana Child & Family Services Employer ABN Employer contact Emp…" at bounding box center [441, 320] width 527 height 58
click at [386, 308] on input "Employer ABN" at bounding box center [374, 310] width 127 height 14
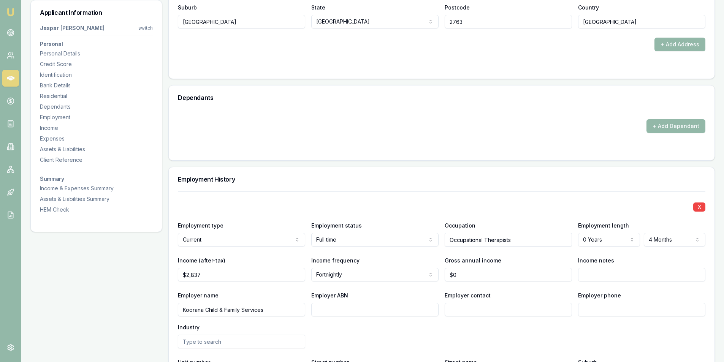
click at [460, 305] on input "Employer contact" at bounding box center [508, 310] width 127 height 14
type input "Payroll"
type input "1300 566 726"
click at [449, 327] on div "Employer name Koorana Child & Family Services Employer ABN Employer contact Pay…" at bounding box center [441, 320] width 527 height 58
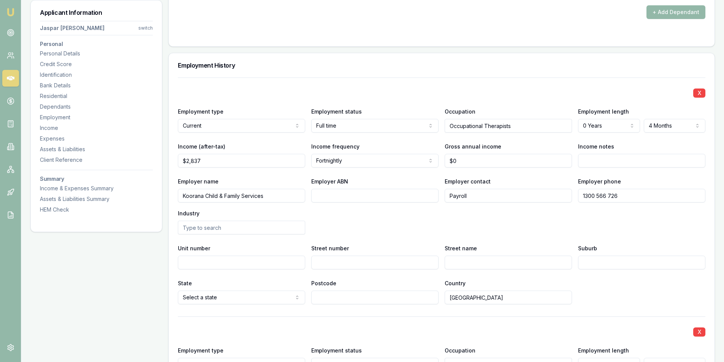
click at [341, 257] on input "Street number" at bounding box center [374, 263] width 127 height 14
type input "721B"
type input "Canterbury"
type input "R"
click at [494, 264] on input "Canterbury" at bounding box center [508, 263] width 127 height 14
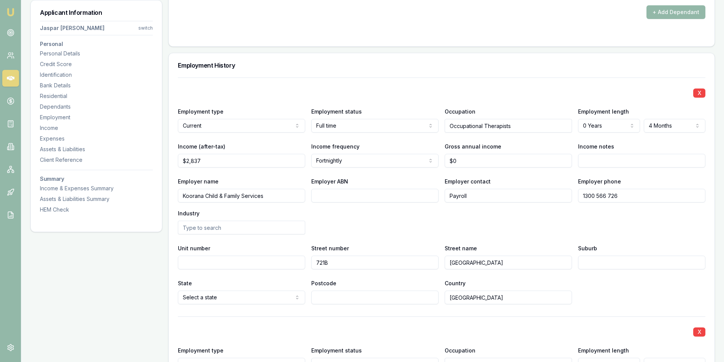
type input "[GEOGRAPHIC_DATA]"
type input "[PERSON_NAME]"
type input "2192"
click at [627, 271] on div "X Employment type Current Current Previous Employment status Full time Full tim…" at bounding box center [441, 191] width 527 height 227
click at [622, 288] on div "State NSW NSW VIC QLD SA WA TAS NT ACT Postcode 2192 Country Australia" at bounding box center [441, 291] width 527 height 26
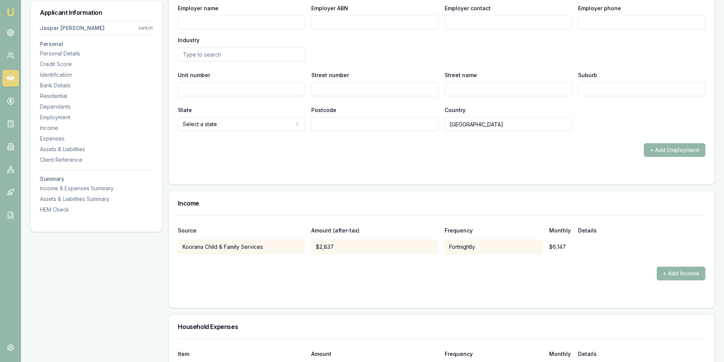
scroll to position [1520, 0]
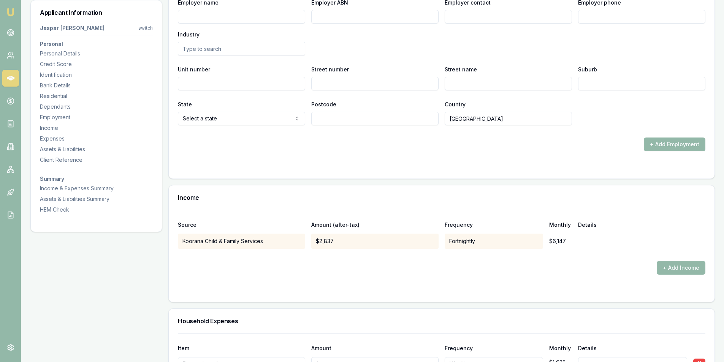
click at [576, 276] on form "Source Amount (after-tax) Frequency Monthly Details Koorana Child & Family Serv…" at bounding box center [441, 251] width 527 height 83
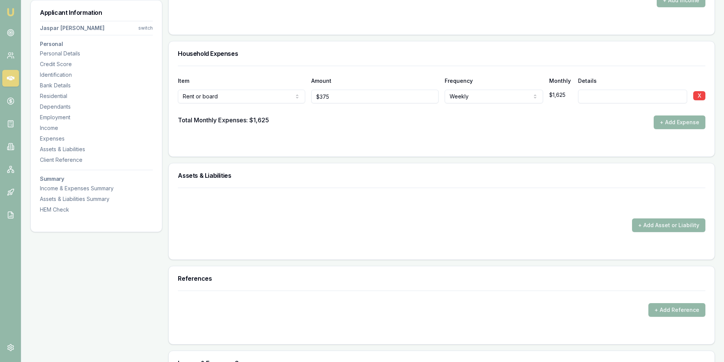
scroll to position [1786, 0]
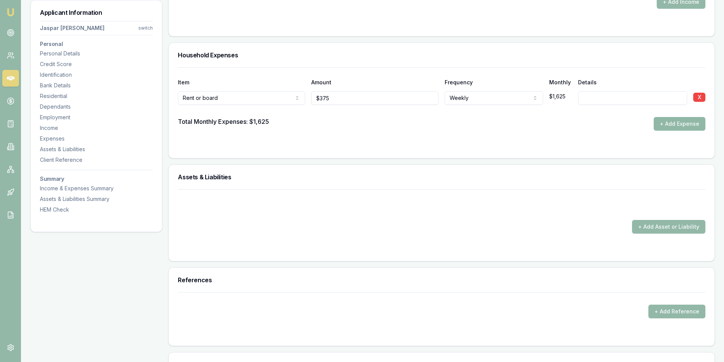
click at [662, 127] on button "+ Add Expense" at bounding box center [679, 124] width 52 height 14
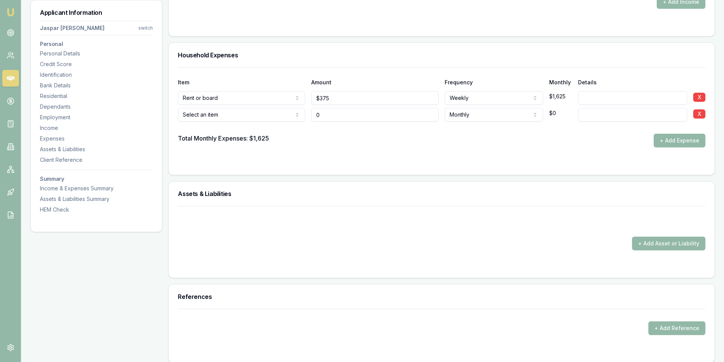
type input "$0"
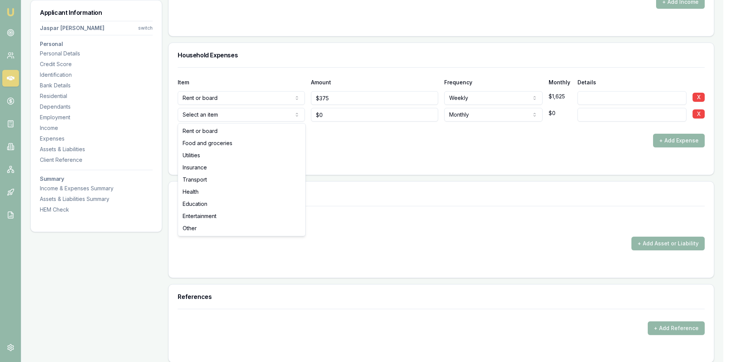
select select "FOOD_AND_GROCERIES"
drag, startPoint x: 223, startPoint y: 142, endPoint x: 338, endPoint y: 123, distance: 116.2
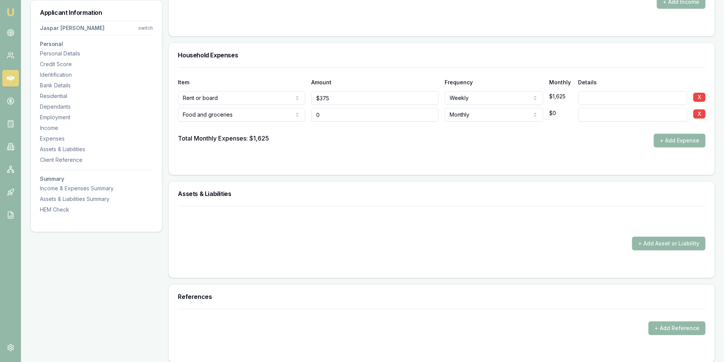
click at [364, 117] on input "0" at bounding box center [374, 115] width 127 height 14
type input "$755"
click at [602, 135] on div "Total Monthly Expenses: $1,625 + Add Expense" at bounding box center [441, 141] width 527 height 14
click at [666, 134] on button "+ Add Expense" at bounding box center [679, 141] width 52 height 14
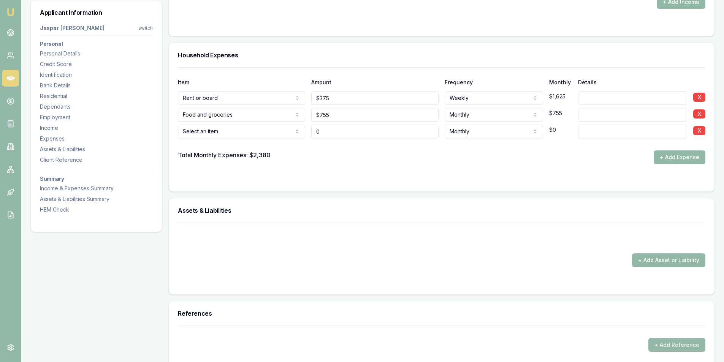
type input "$0"
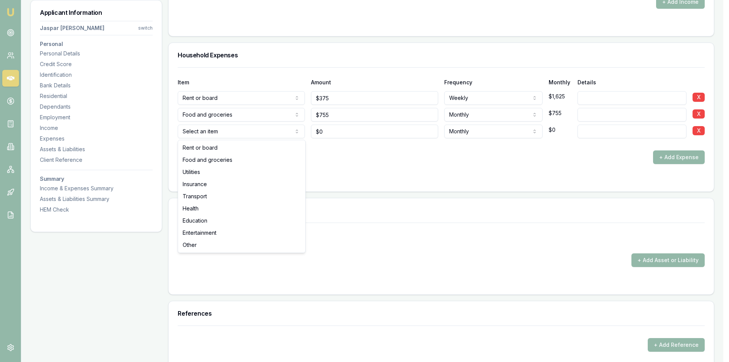
select select "UTILITIES"
drag, startPoint x: 211, startPoint y: 171, endPoint x: 238, endPoint y: 160, distance: 29.1
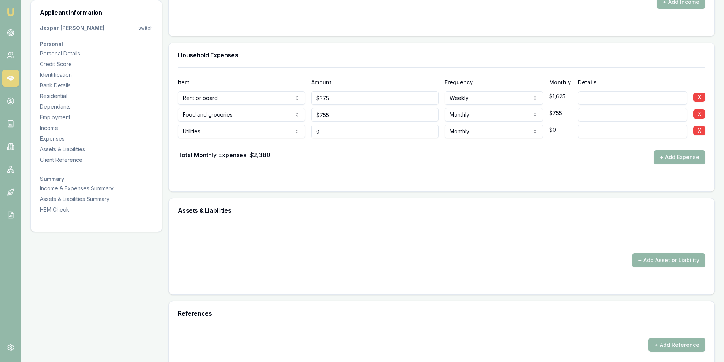
click at [339, 132] on input "0" at bounding box center [374, 132] width 127 height 14
type input "$135"
click at [682, 154] on button "+ Add Expense" at bounding box center [679, 157] width 52 height 14
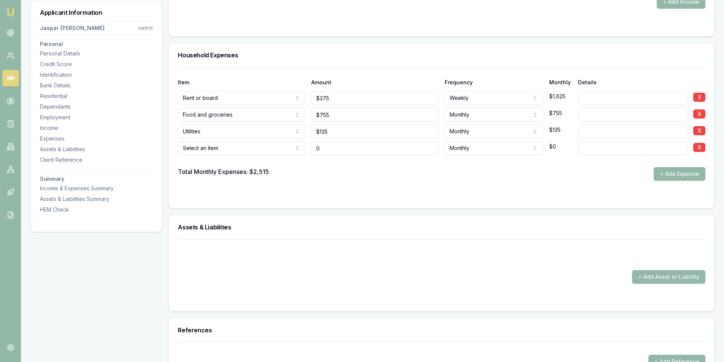
type input "$0"
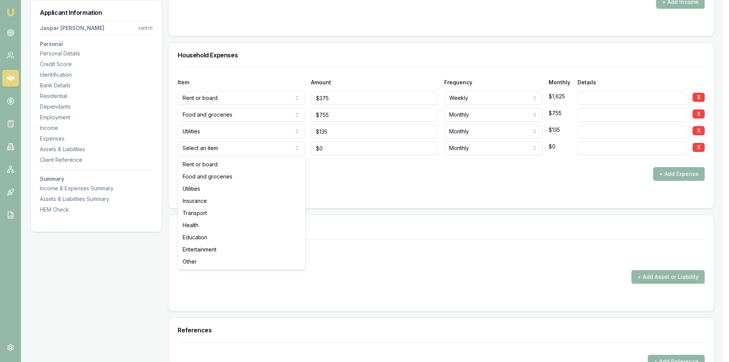
select select "TRANSPORT"
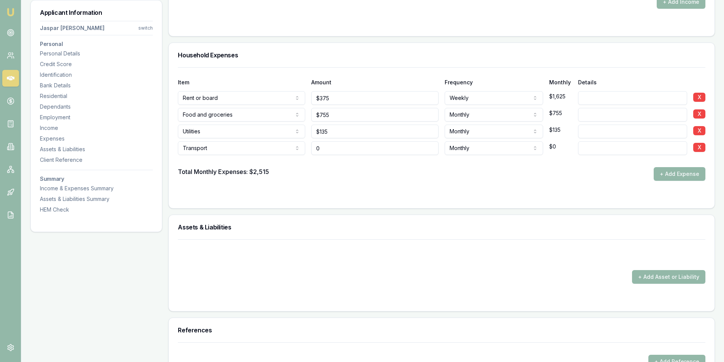
click at [334, 150] on input "0" at bounding box center [374, 148] width 127 height 14
drag, startPoint x: 334, startPoint y: 150, endPoint x: 358, endPoint y: 149, distance: 24.0
click at [335, 150] on input "0" at bounding box center [374, 148] width 127 height 14
click at [359, 149] on input "0" at bounding box center [374, 148] width 127 height 14
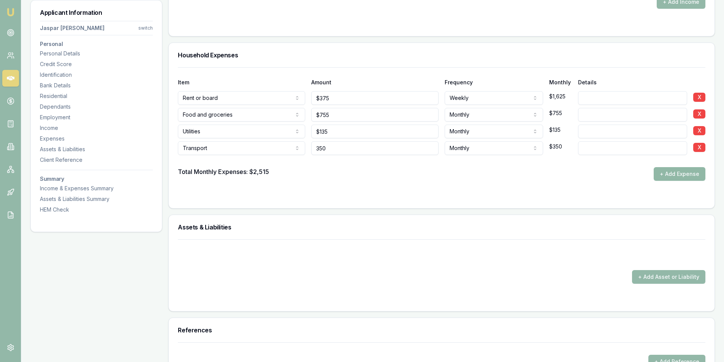
type input "$350"
click at [672, 177] on button "+ Add Expense" at bounding box center [679, 174] width 52 height 14
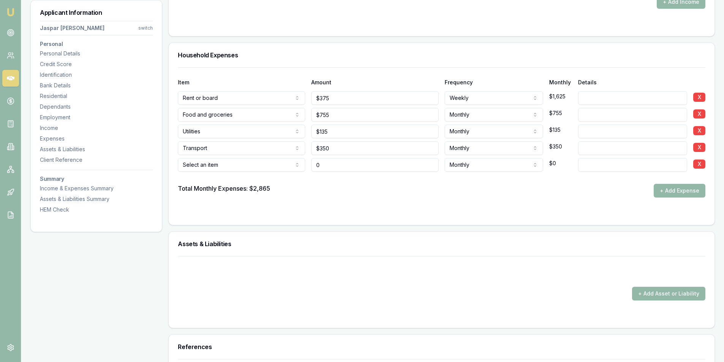
type input "$0"
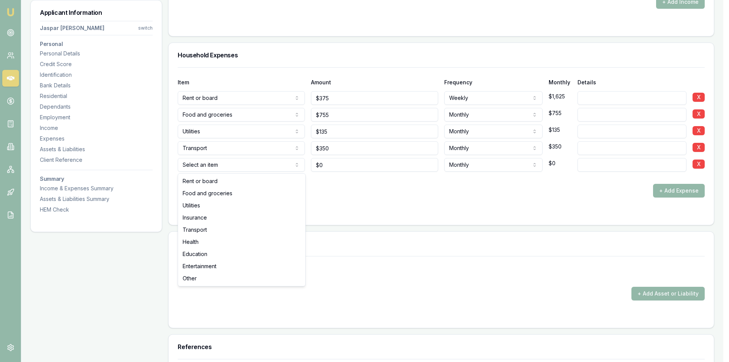
select select "HEALTH"
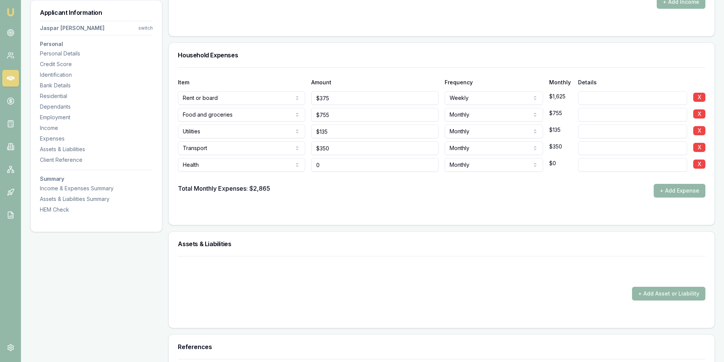
click at [335, 163] on input "0" at bounding box center [374, 165] width 127 height 14
type input "$75"
click at [686, 197] on button "+ Add Expense" at bounding box center [679, 191] width 52 height 14
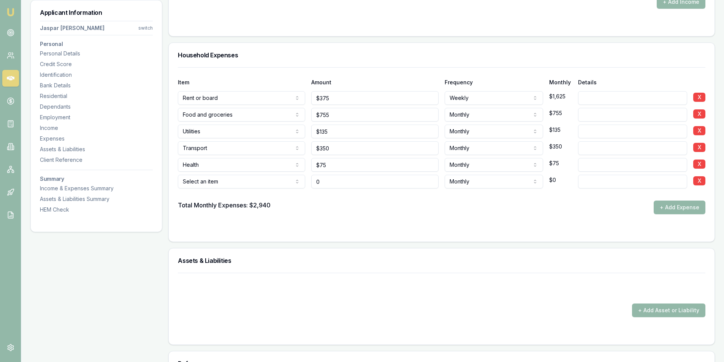
type input "$0"
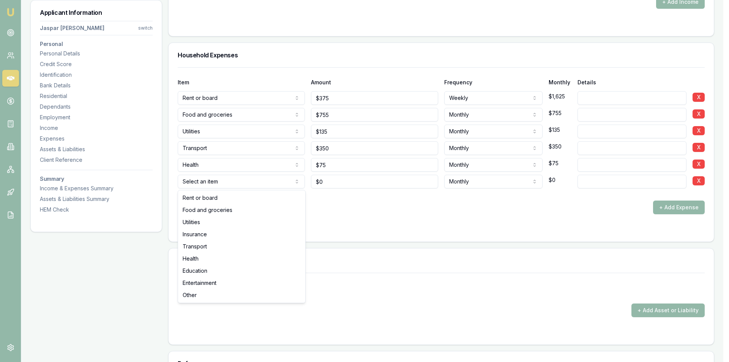
select select "ENTERTAINMENT"
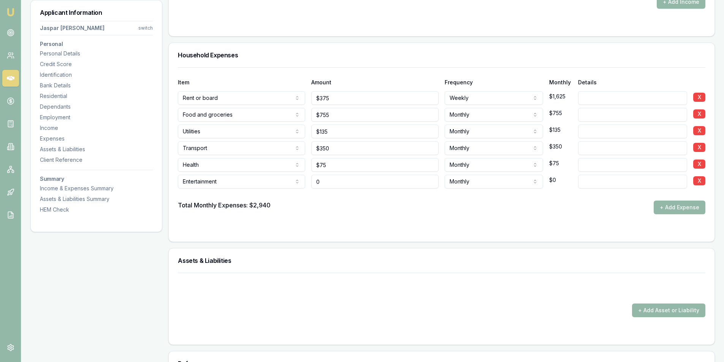
click at [332, 180] on input "0" at bounding box center [374, 182] width 127 height 14
type input "$400"
click at [691, 207] on button "+ Add Expense" at bounding box center [679, 208] width 52 height 14
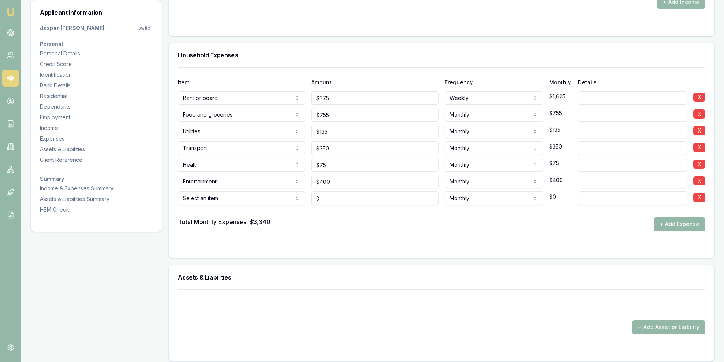
type input "$0"
click at [448, 234] on form "Item Amount Frequency Monthly Details Rent or board Rent or board Food and groc…" at bounding box center [441, 158] width 527 height 182
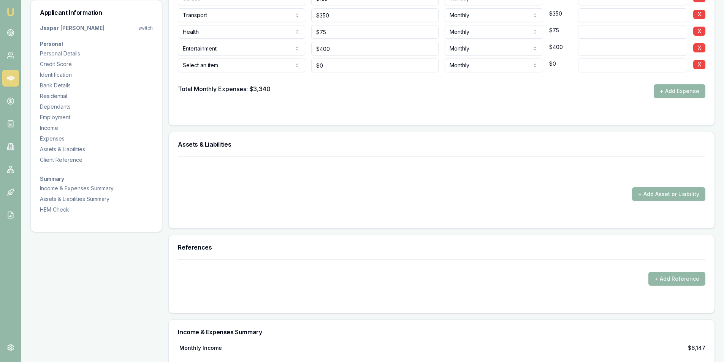
scroll to position [1921, 0]
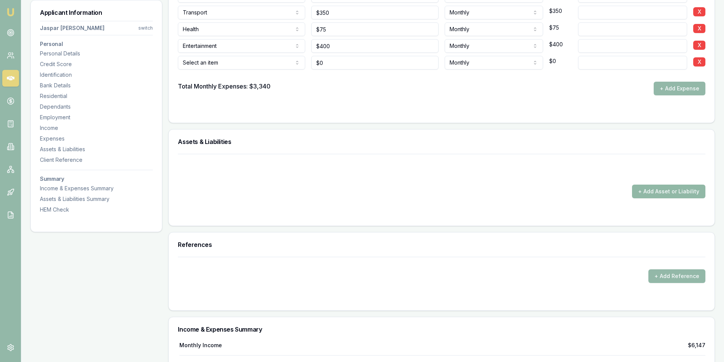
click at [654, 189] on button "+ Add Asset or Liability" at bounding box center [668, 192] width 73 height 14
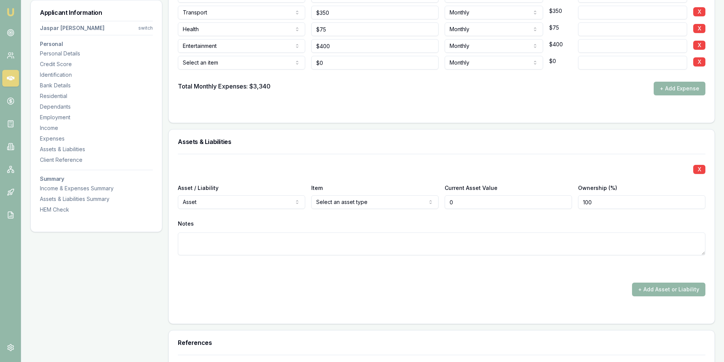
type input "$0"
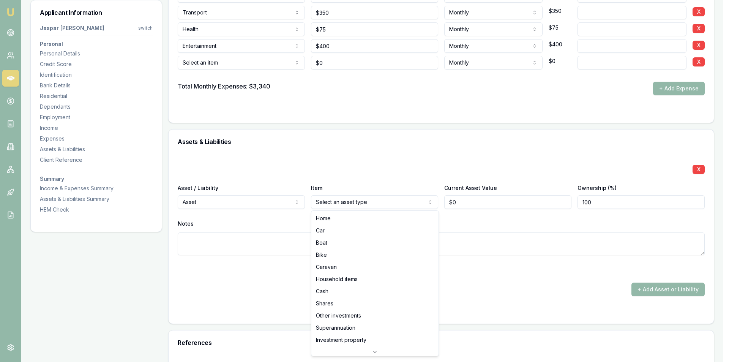
select select "HOUSEHOLD_ITEMS"
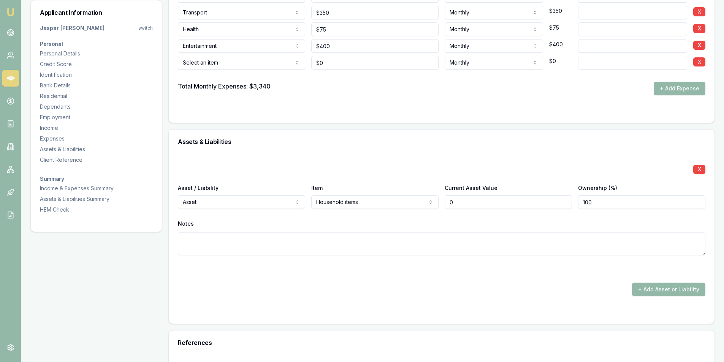
click at [503, 204] on input "0" at bounding box center [508, 202] width 127 height 14
type input "$15,000"
click at [650, 285] on button "+ Add Asset or Liability" at bounding box center [668, 290] width 73 height 14
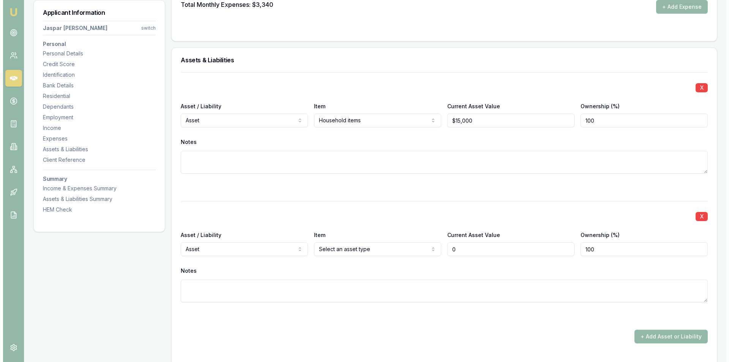
scroll to position [2073, 0]
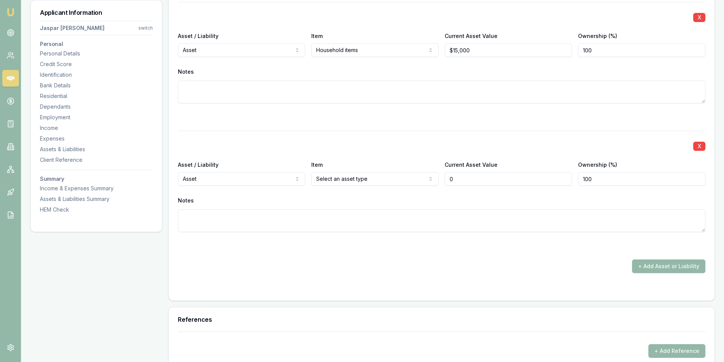
type input "$0"
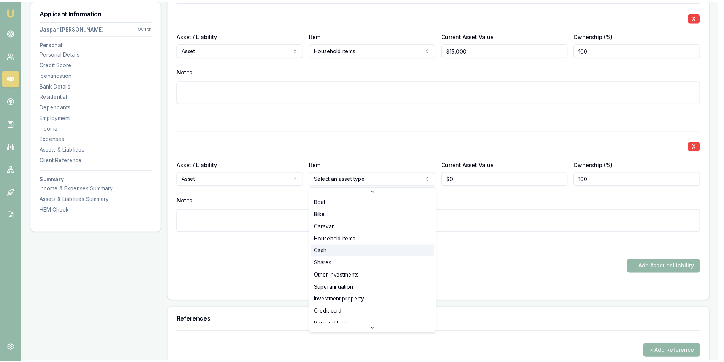
scroll to position [49, 0]
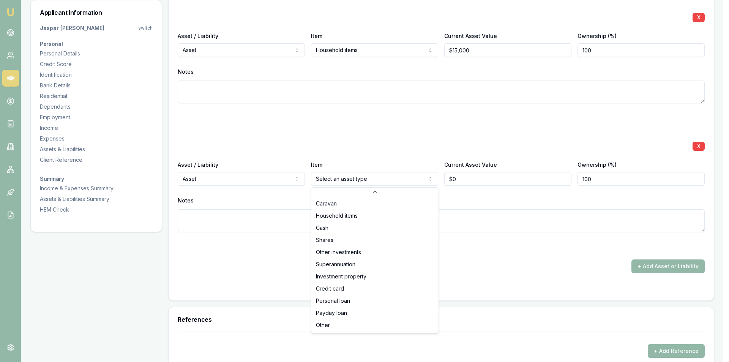
select select "CASH"
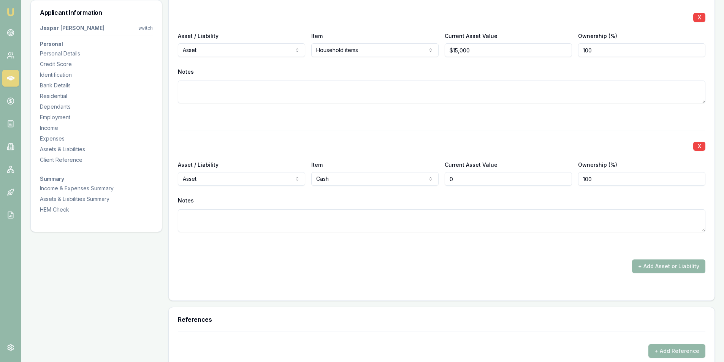
click at [477, 182] on input "0" at bounding box center [508, 179] width 127 height 14
type input "$7,500"
click at [669, 263] on button "+ Add Asset or Liability" at bounding box center [668, 266] width 73 height 14
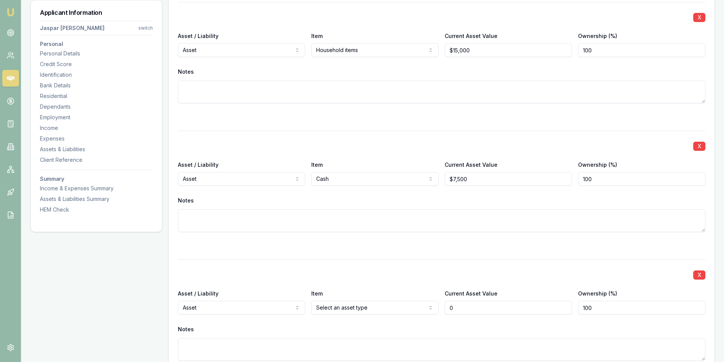
type input "$0"
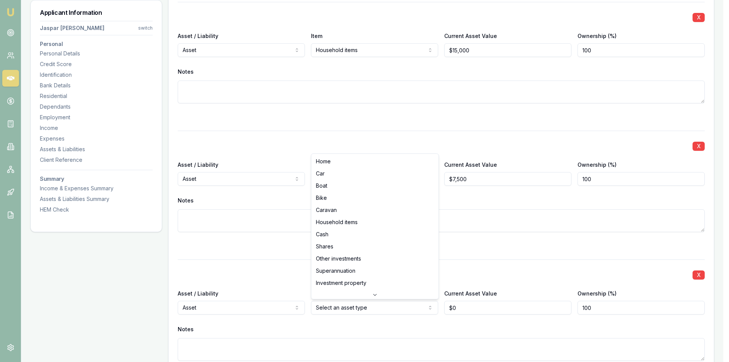
select select "SUPERANNUATION"
drag, startPoint x: 372, startPoint y: 272, endPoint x: 395, endPoint y: 275, distance: 23.3
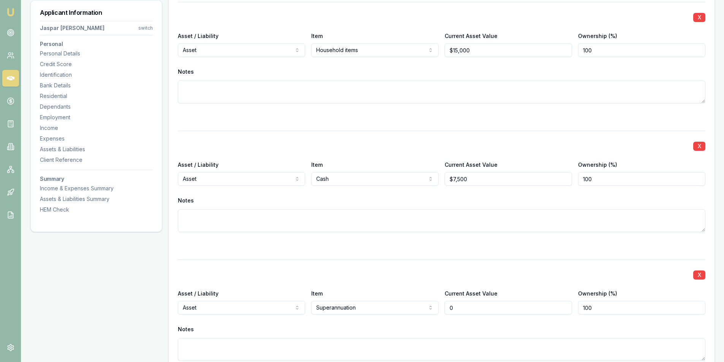
click at [484, 304] on input "0" at bounding box center [508, 308] width 127 height 14
type input "$35,000"
click at [538, 264] on div "X Asset / Liability Asset Asset Liability Item Superannuation Home Car Boat Bik…" at bounding box center [441, 319] width 527 height 120
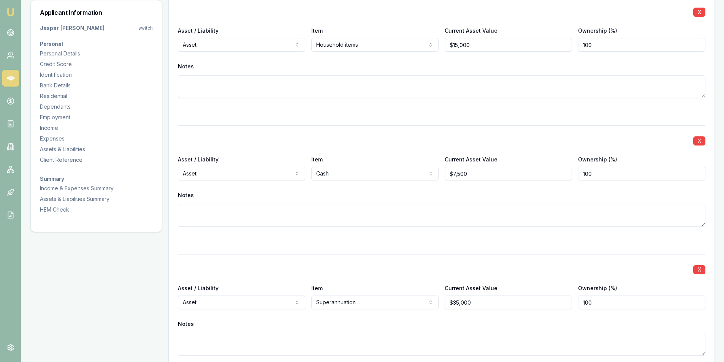
scroll to position [2225, 0]
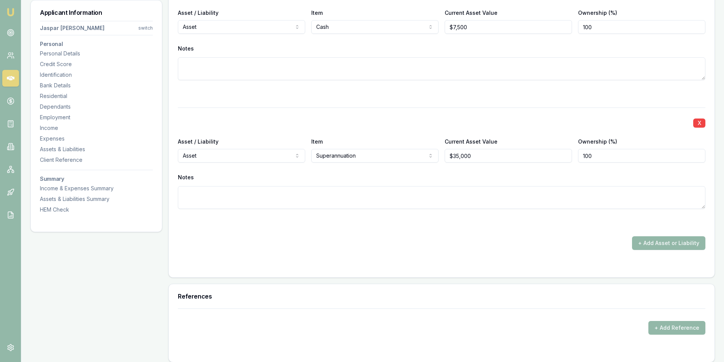
click at [492, 243] on div "+ Add Asset or Liability" at bounding box center [441, 243] width 527 height 14
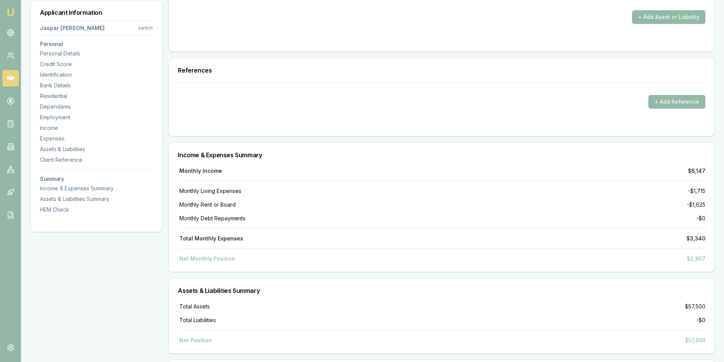
scroll to position [2543, 0]
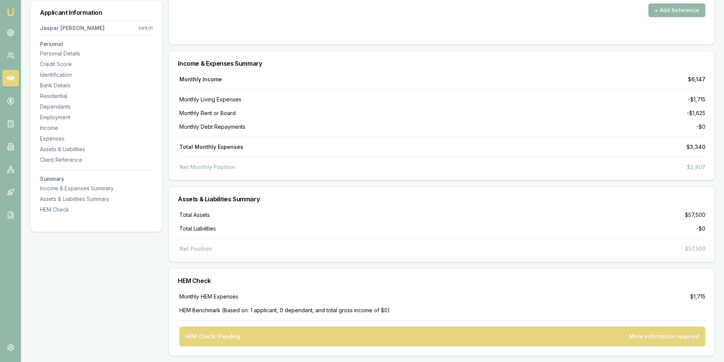
click at [690, 337] on div "More information required" at bounding box center [664, 337] width 70 height 8
click at [661, 337] on div "More information required" at bounding box center [664, 337] width 70 height 8
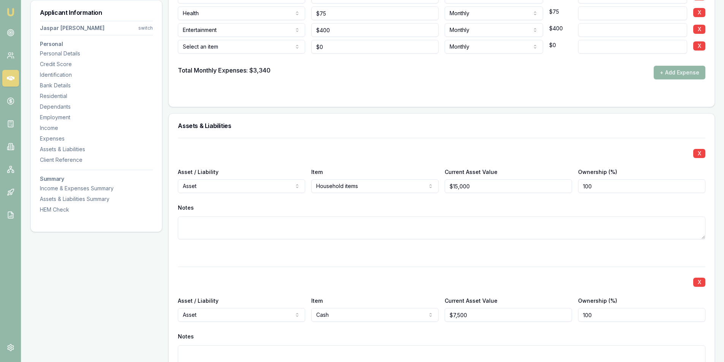
scroll to position [1821, 0]
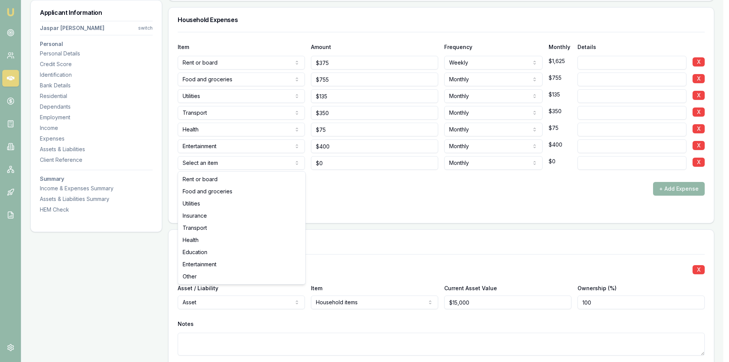
select select "INSURANCE"
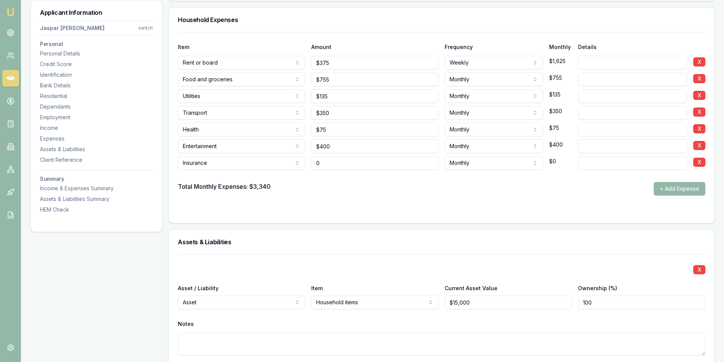
click at [368, 167] on input "0" at bounding box center [374, 163] width 127 height 14
type input "$165"
drag, startPoint x: 416, startPoint y: 184, endPoint x: 421, endPoint y: 184, distance: 4.6
click at [419, 184] on div "Total Monthly Expenses: $3,340 + Add Expense" at bounding box center [441, 189] width 527 height 14
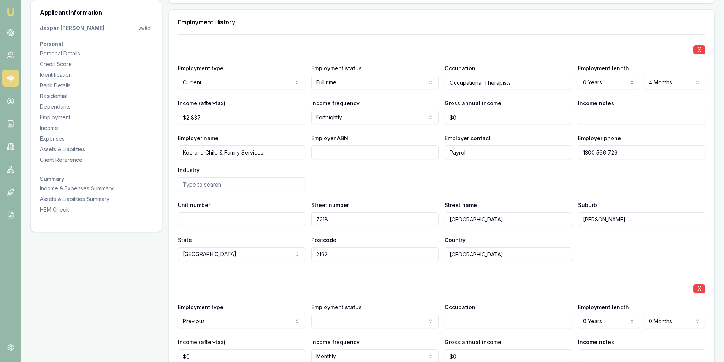
scroll to position [1137, 0]
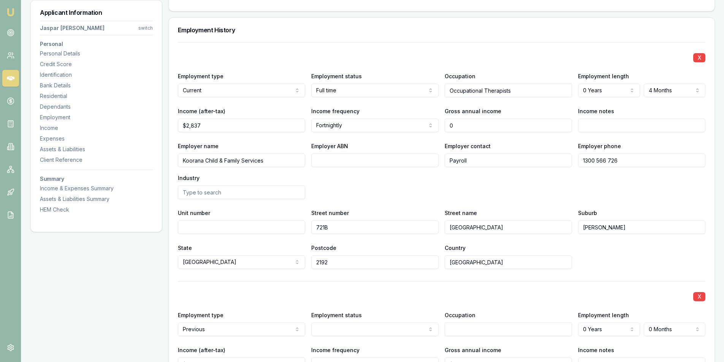
click at [465, 125] on input "0" at bounding box center [508, 126] width 127 height 14
type input "$94,975"
click at [457, 184] on div "Employer name Koorana Child & Family Services Employer ABN Employer contact Pay…" at bounding box center [441, 170] width 527 height 58
click at [399, 185] on div "Employer name Koorana Child & Family Services Employer ABN Employer contact Pay…" at bounding box center [441, 170] width 527 height 58
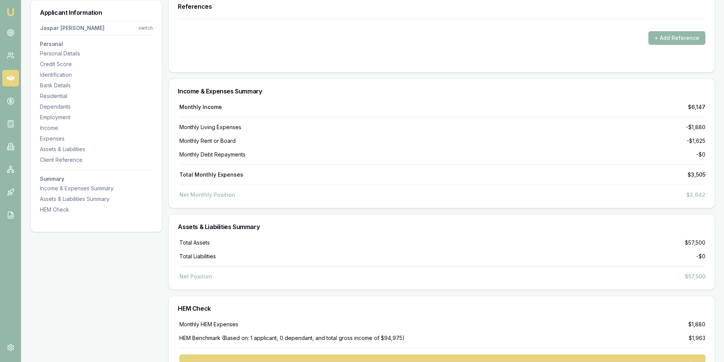
scroll to position [2621, 0]
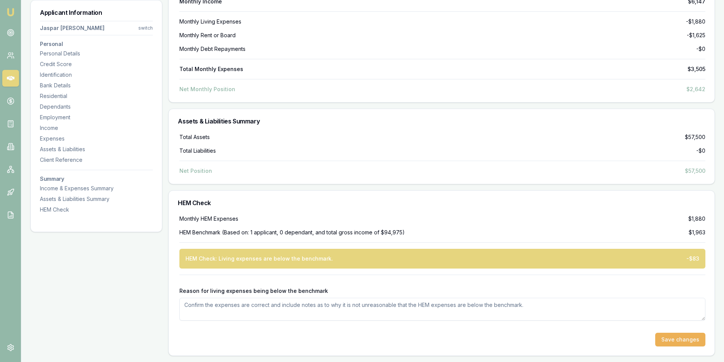
click at [463, 305] on textarea "Reason for living expenses being below the benchmark" at bounding box center [442, 309] width 526 height 23
type textarea "Customer lives by himself and has minimal spending"
click at [706, 343] on div "Monthly HEM Expenses $1,880 HEM Benchmark (Based on: 1 applicant, 0 dependant, …" at bounding box center [442, 285] width 546 height 141
click at [701, 342] on button "Save changes" at bounding box center [680, 340] width 50 height 14
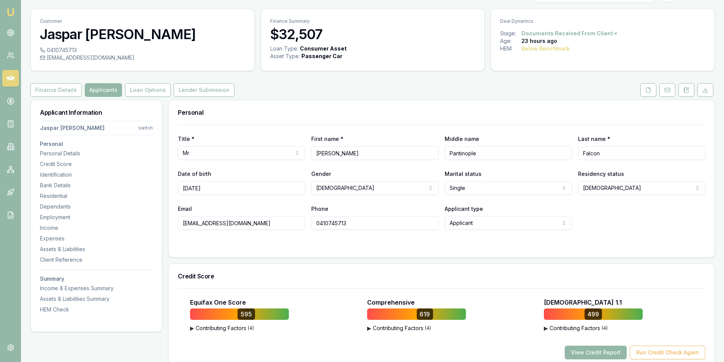
scroll to position [0, 0]
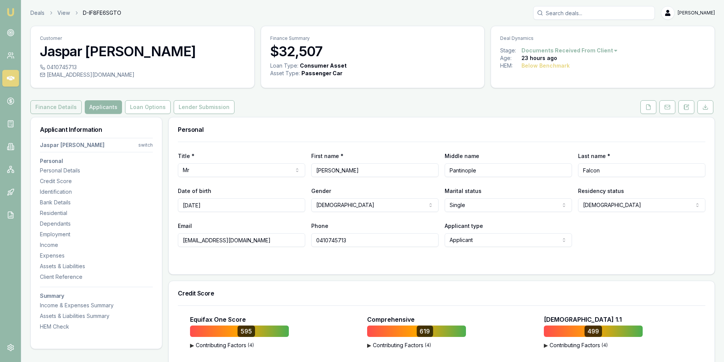
click at [56, 109] on button "Finance Details" at bounding box center [55, 107] width 51 height 14
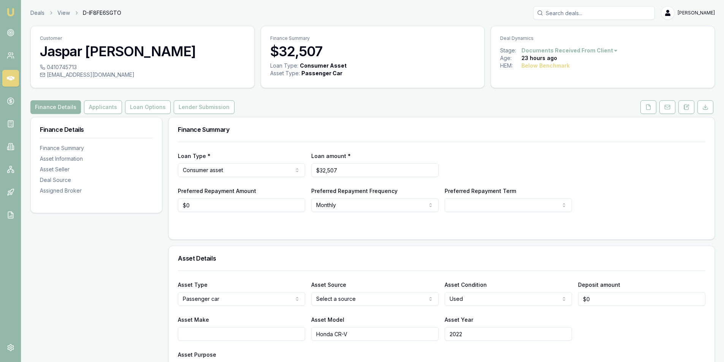
scroll to position [190, 0]
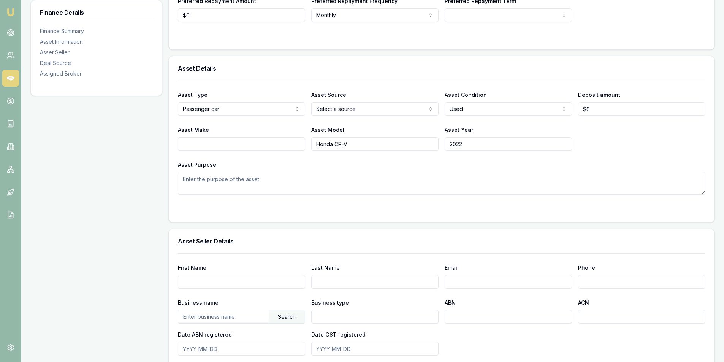
click at [249, 143] on input "Asset Make" at bounding box center [241, 144] width 127 height 14
type input "Honda"
drag, startPoint x: 335, startPoint y: 145, endPoint x: 251, endPoint y: 146, distance: 84.0
click at [252, 147] on div "Asset Make Honda Asset Model Honda CR-V Asset Year 2022" at bounding box center [441, 138] width 527 height 26
type input "CR-V"
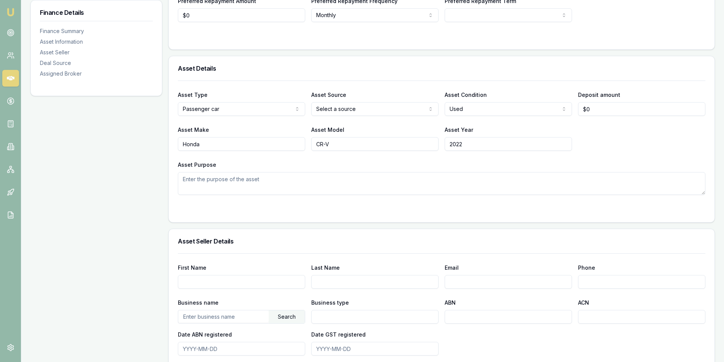
click at [244, 181] on textarea "Asset Purpose" at bounding box center [441, 183] width 527 height 23
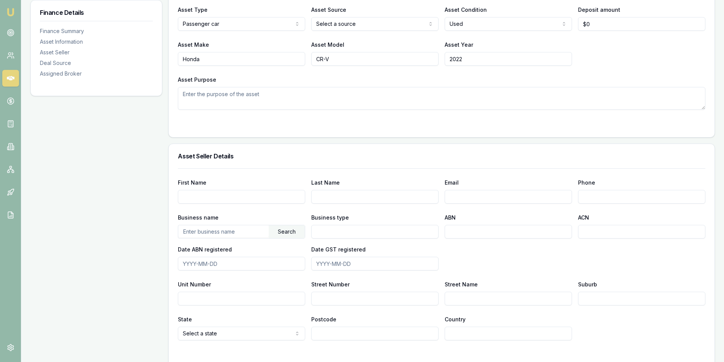
scroll to position [47, 0]
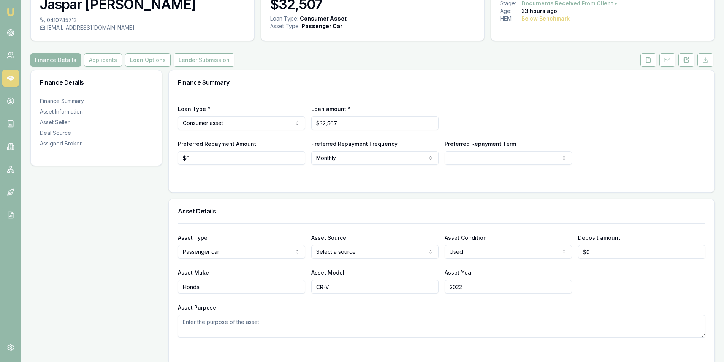
click at [637, 289] on div "Asset Make Honda Asset Model CR-V Asset Year 2022" at bounding box center [441, 281] width 527 height 26
click at [232, 155] on input "0" at bounding box center [241, 158] width 127 height 14
type input "$0"
click at [90, 59] on button "Applicants" at bounding box center [103, 60] width 38 height 14
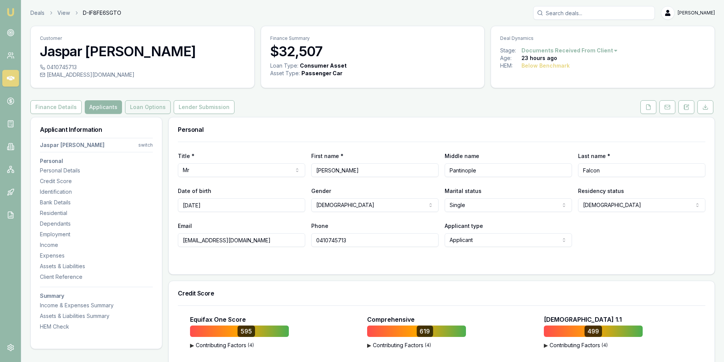
click at [127, 103] on button "Loan Options" at bounding box center [148, 107] width 46 height 14
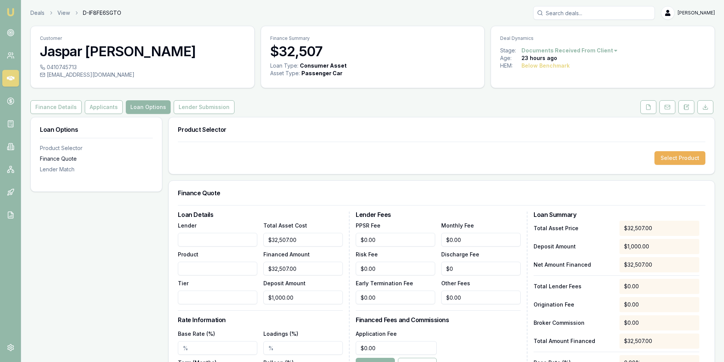
click at [65, 159] on div "Finance Quote" at bounding box center [96, 159] width 113 height 8
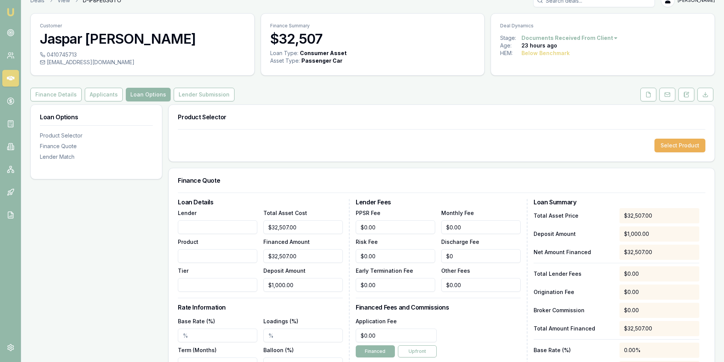
scroll to position [11, 0]
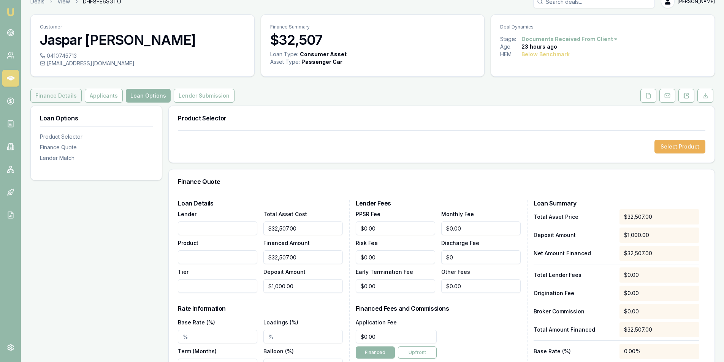
click at [41, 99] on button "Finance Details" at bounding box center [55, 96] width 51 height 14
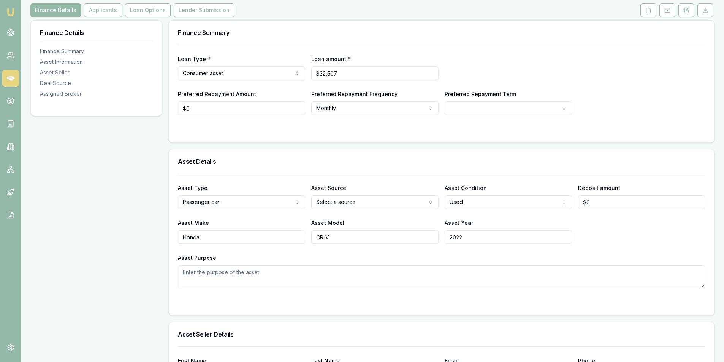
scroll to position [163, 0]
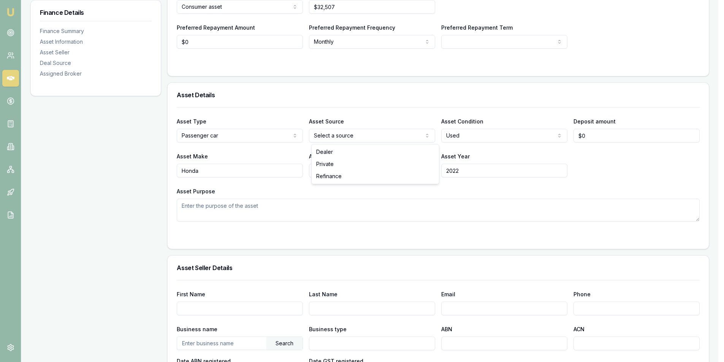
click at [369, 135] on html "Emu Broker Deals View D-IF8FE6SGTO Peter Sarris Toggle Menu Customer Jaspar ald…" at bounding box center [362, 18] width 724 height 362
click at [628, 157] on div "Asset Make Honda Asset Model CR-V Asset Year 2022" at bounding box center [441, 165] width 527 height 26
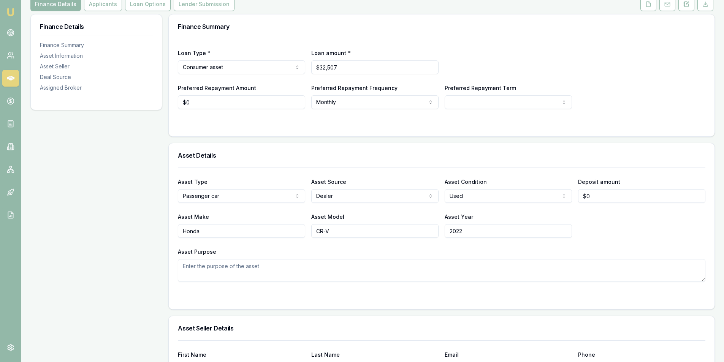
scroll to position [0, 0]
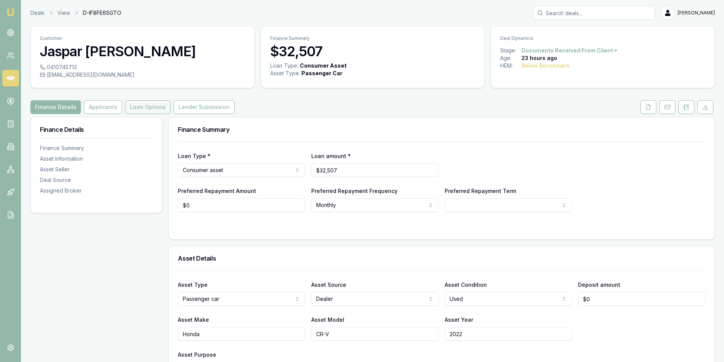
click at [151, 106] on button "Loan Options" at bounding box center [148, 107] width 46 height 14
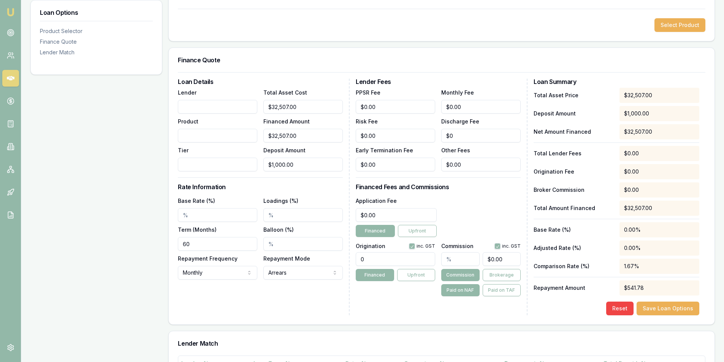
scroll to position [323, 0]
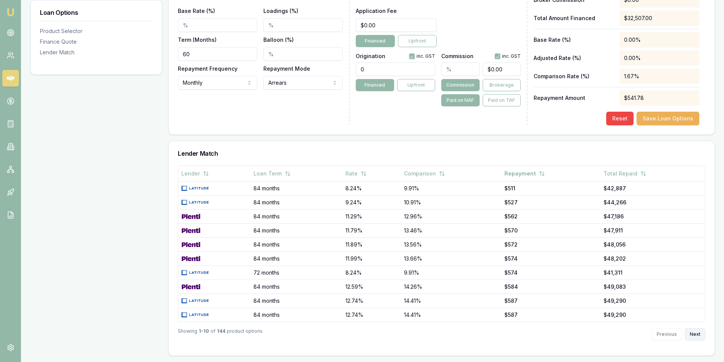
click at [699, 332] on button "Next" at bounding box center [695, 334] width 21 height 12
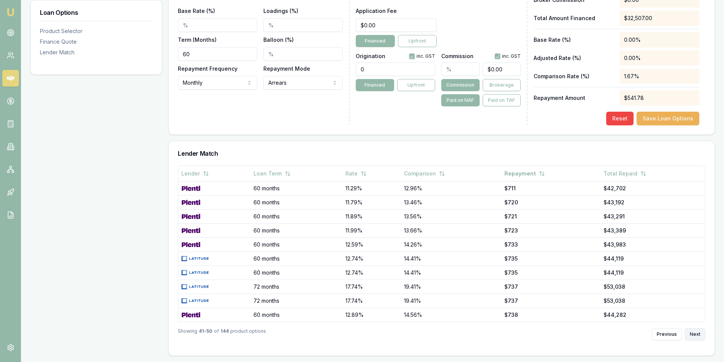
click at [699, 332] on button "Next" at bounding box center [695, 334] width 21 height 12
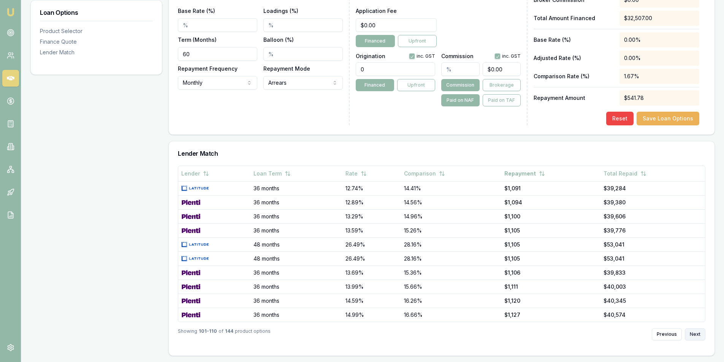
click at [699, 332] on button "Next" at bounding box center [695, 334] width 21 height 12
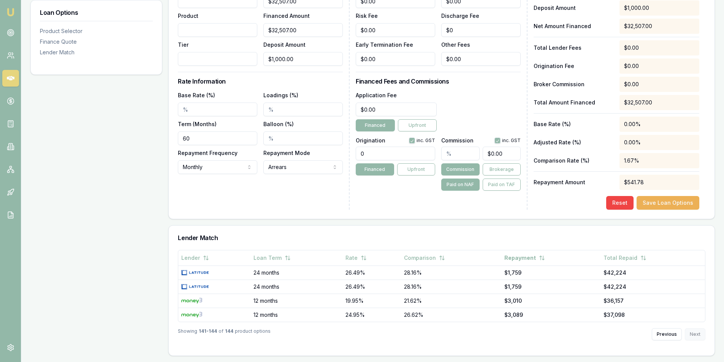
scroll to position [239, 0]
click at [699, 332] on div "Previous Next" at bounding box center [679, 334] width 54 height 12
click at [667, 335] on button "Previous" at bounding box center [667, 334] width 30 height 12
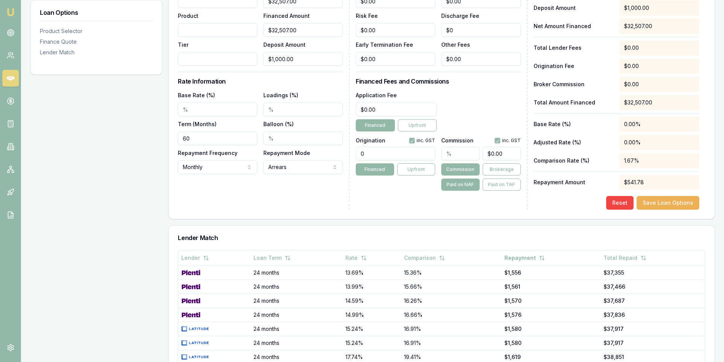
click at [667, 335] on td "$37,917" at bounding box center [652, 329] width 104 height 14
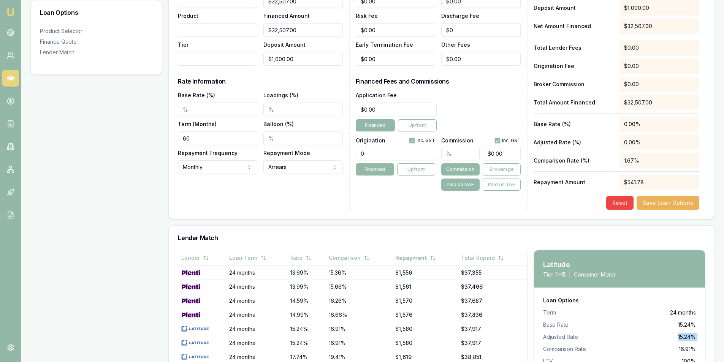
click at [667, 335] on li "Adjusted Rate 15.24%" at bounding box center [619, 337] width 153 height 8
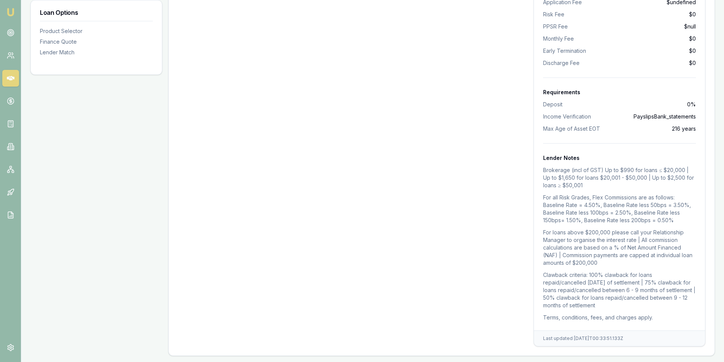
click at [478, 231] on div "Lender Loan Term Rate Comparison Repayment Total Repaid 84 months 8.24% 9.91% $…" at bounding box center [353, 75] width 350 height 543
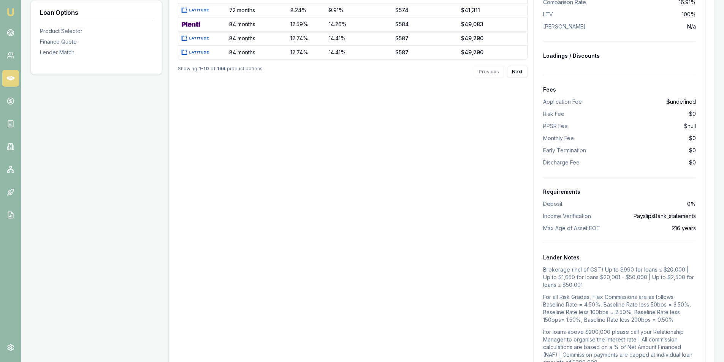
scroll to position [419, 0]
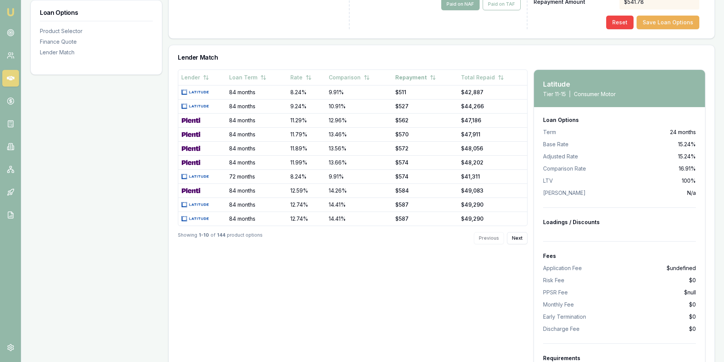
click at [488, 238] on div "Previous Next" at bounding box center [501, 238] width 54 height 12
click at [346, 295] on div "Lender Loan Term Rate Comparison Repayment Total Repaid 84 months 8.24% 9.91% $…" at bounding box center [353, 341] width 350 height 543
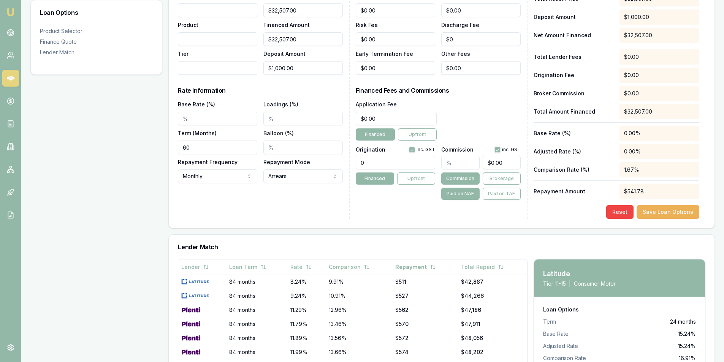
scroll to position [229, 0]
click at [197, 267] on button "Lender" at bounding box center [195, 268] width 28 height 14
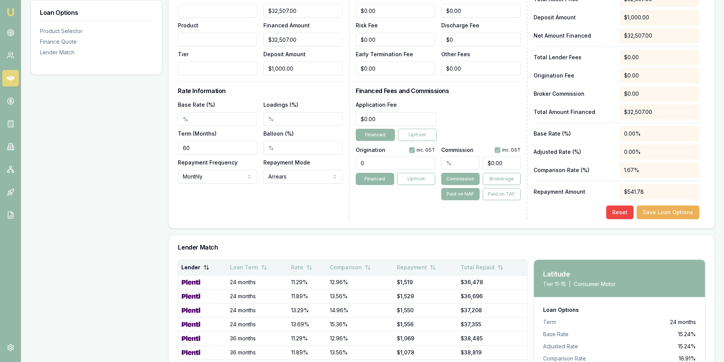
click at [197, 267] on button "Lender" at bounding box center [195, 268] width 28 height 14
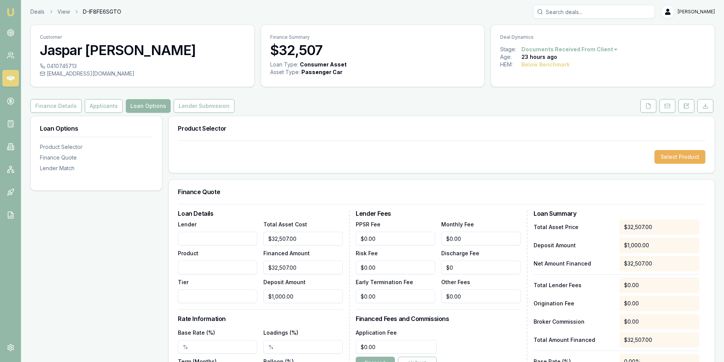
scroll to position [0, 0]
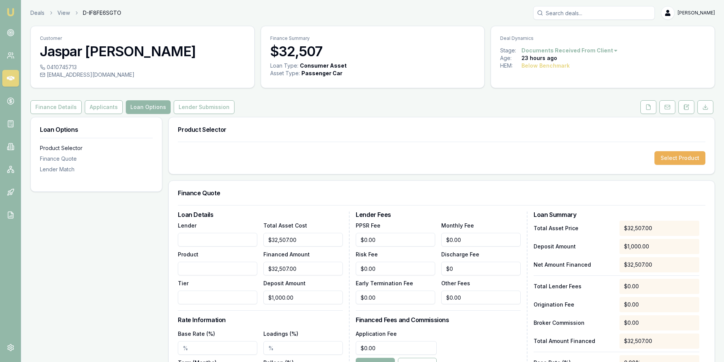
click at [66, 146] on div "Product Selector" at bounding box center [96, 148] width 113 height 8
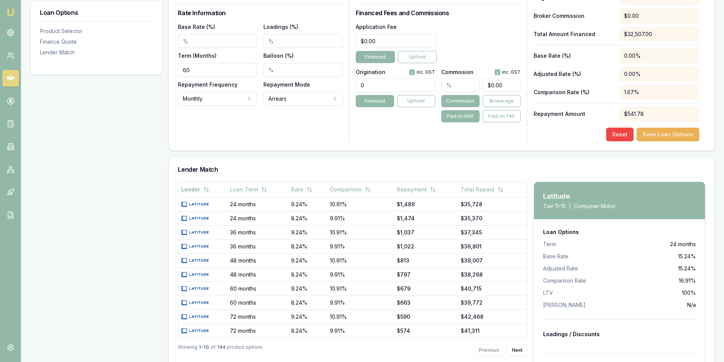
scroll to position [117, 0]
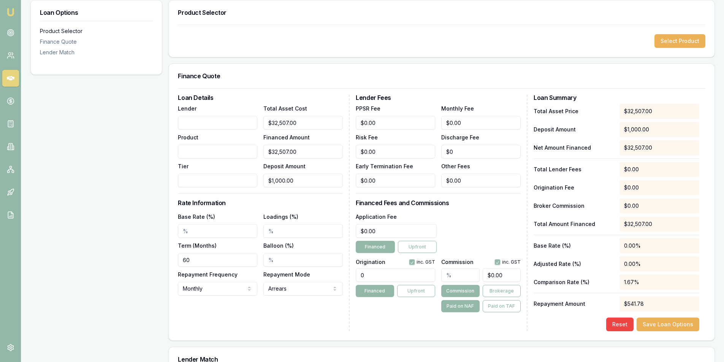
click at [58, 30] on div "Product Selector" at bounding box center [96, 31] width 113 height 8
click at [58, 41] on div "Finance Quote" at bounding box center [96, 42] width 113 height 8
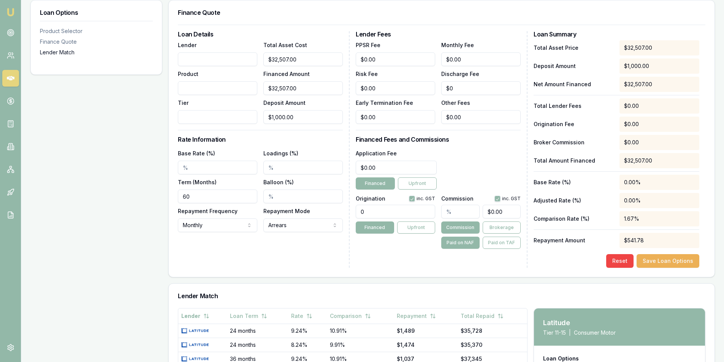
click at [58, 52] on div "Lender Match" at bounding box center [96, 53] width 113 height 8
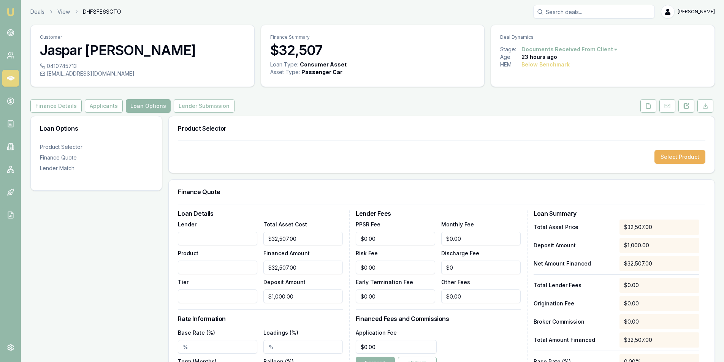
scroll to position [0, 0]
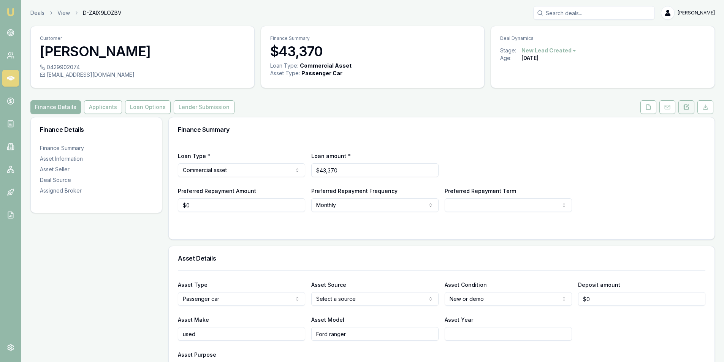
click at [686, 108] on icon at bounding box center [686, 107] width 6 height 6
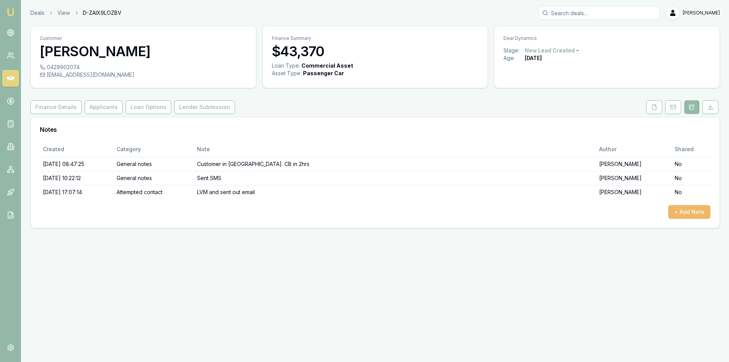
click at [691, 212] on button "+ Add Note" at bounding box center [690, 212] width 42 height 14
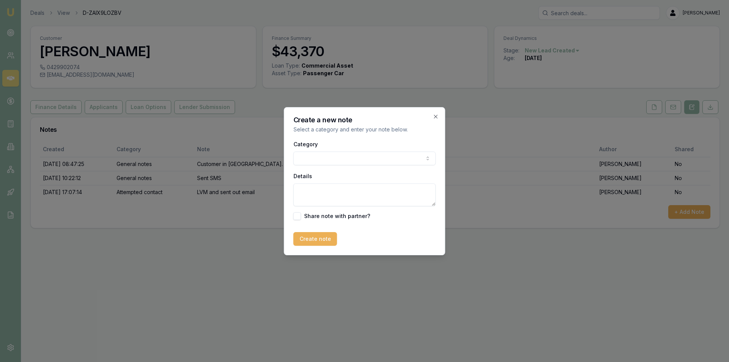
click at [372, 162] on body "Emu Broker Deals View D-ZAIX9LOZBV Peter Sarris Toggle Menu Customer Kaleb Cock…" at bounding box center [364, 181] width 729 height 362
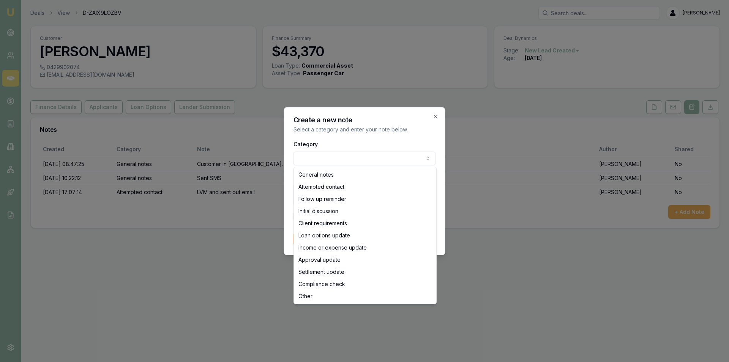
select select "ATTEMPTED_CONTACT"
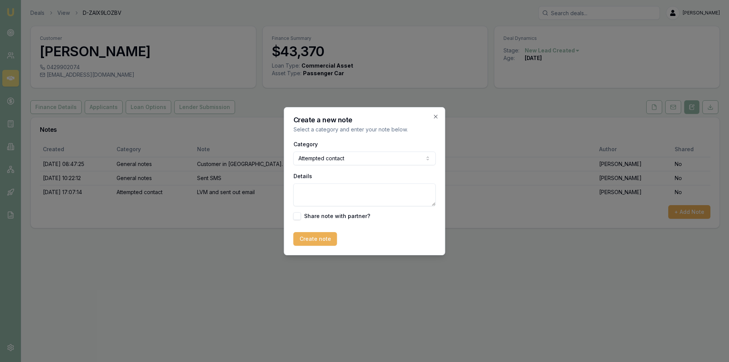
click at [344, 192] on textarea "Details" at bounding box center [365, 195] width 142 height 23
type textarea "Called no answer"
click at [308, 239] on button "Create note" at bounding box center [316, 239] width 44 height 14
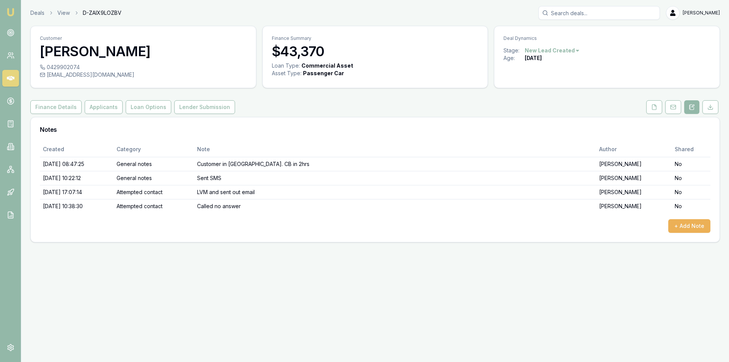
click at [8, 74] on link at bounding box center [10, 78] width 17 height 17
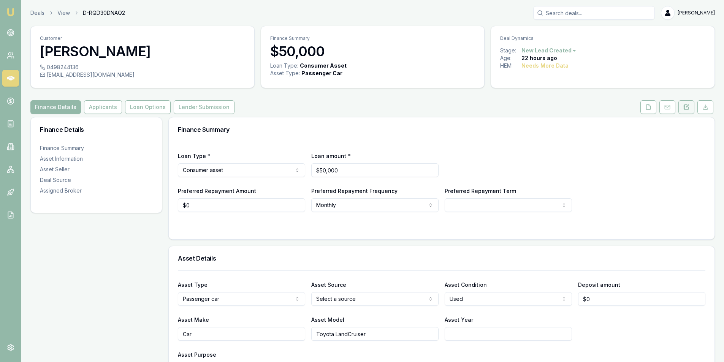
click at [683, 112] on button at bounding box center [686, 107] width 16 height 14
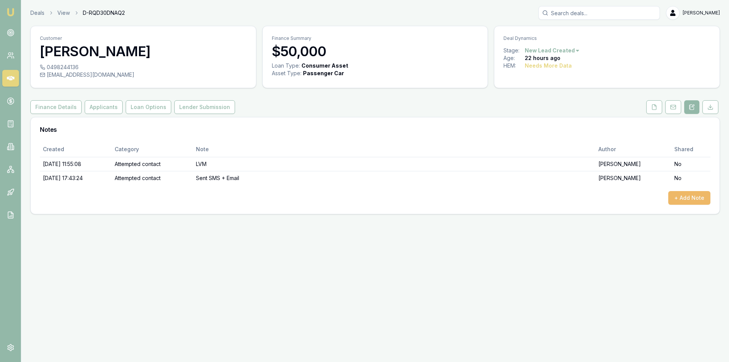
click at [680, 203] on button "+ Add Note" at bounding box center [690, 198] width 42 height 14
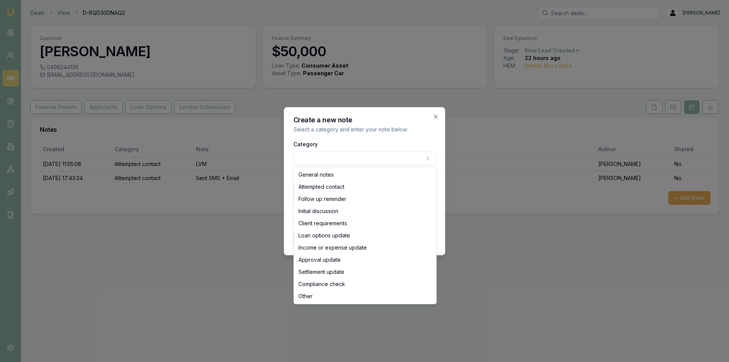
click at [323, 159] on body "Emu Broker Deals View D-RQD30DNAQ2 [PERSON_NAME] Toggle Menu Customer [PERSON_N…" at bounding box center [364, 181] width 729 height 362
select select "OTHER"
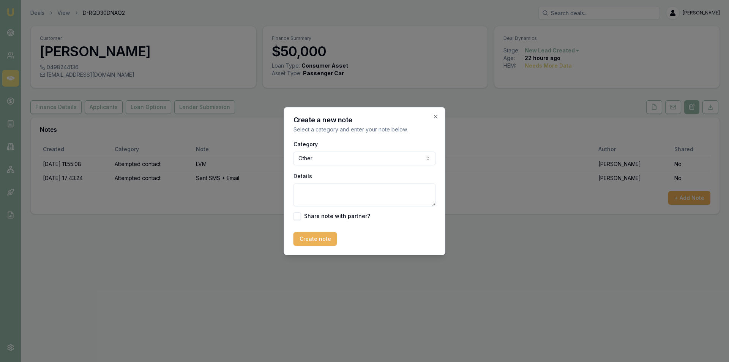
click at [325, 194] on textarea "Details" at bounding box center [365, 195] width 142 height 23
type textarea "vehicle fell through. Doesnt want to proceed with finance. Emailed through cont…"
click at [320, 238] on button "Create note" at bounding box center [316, 239] width 44 height 14
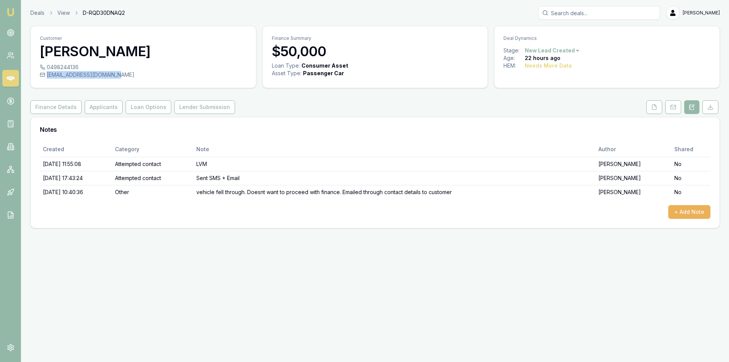
drag, startPoint x: 72, startPoint y: 78, endPoint x: 114, endPoint y: 79, distance: 42.6
click at [114, 79] on div "0498244136 [EMAIL_ADDRESS][DOMAIN_NAME]" at bounding box center [143, 75] width 225 height 24
copy div "[EMAIL_ADDRESS][DOMAIN_NAME]"
click at [656, 108] on icon at bounding box center [655, 107] width 6 height 6
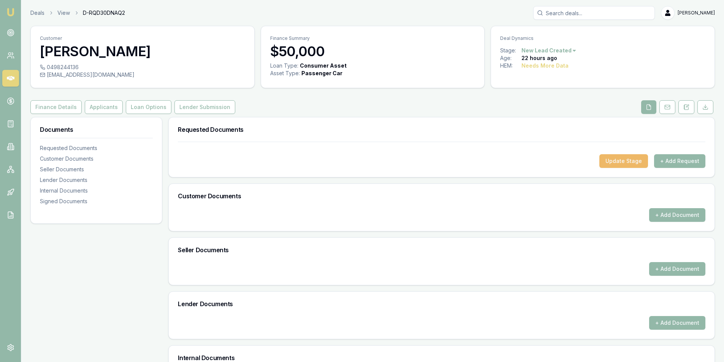
click at [620, 164] on button "Update Stage" at bounding box center [623, 161] width 49 height 14
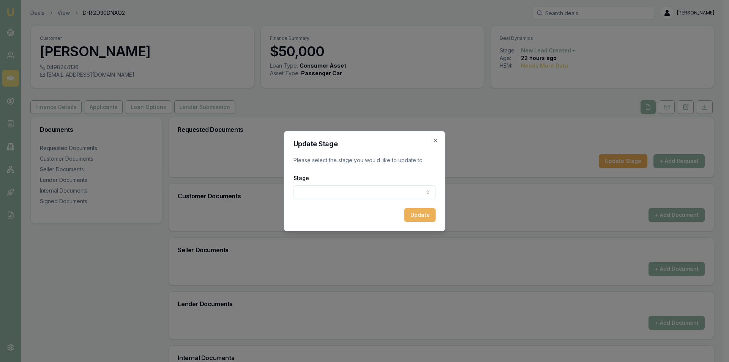
click at [362, 192] on body "Emu Broker Deals View D-RQD30DNAQ2 [PERSON_NAME] Toggle Menu Customer [PERSON_N…" at bounding box center [362, 181] width 724 height 362
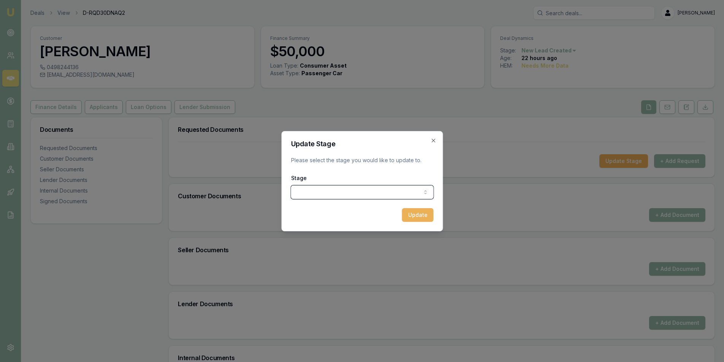
click at [73, 281] on div at bounding box center [362, 181] width 724 height 362
click at [435, 141] on icon "button" at bounding box center [433, 141] width 6 height 6
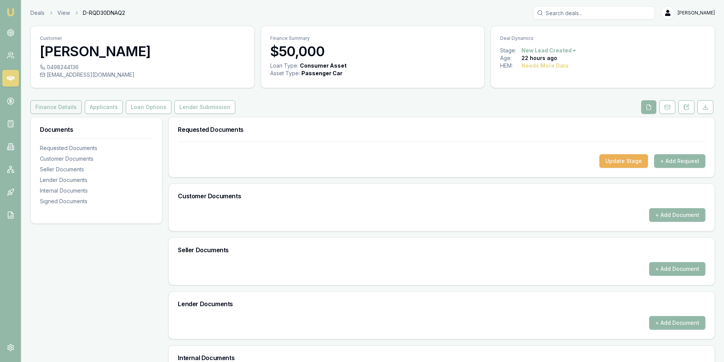
click at [41, 104] on button "Finance Details" at bounding box center [55, 107] width 51 height 14
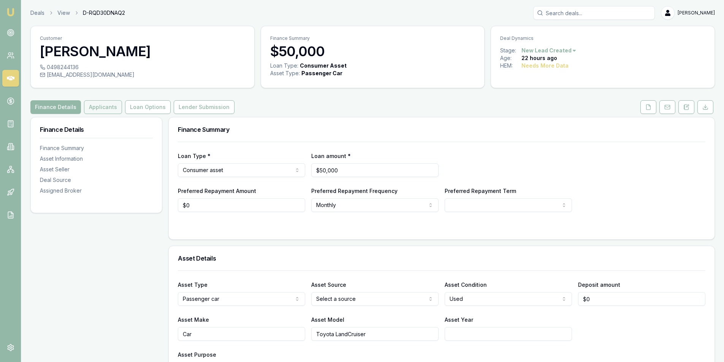
click at [102, 108] on button "Applicants" at bounding box center [103, 107] width 38 height 14
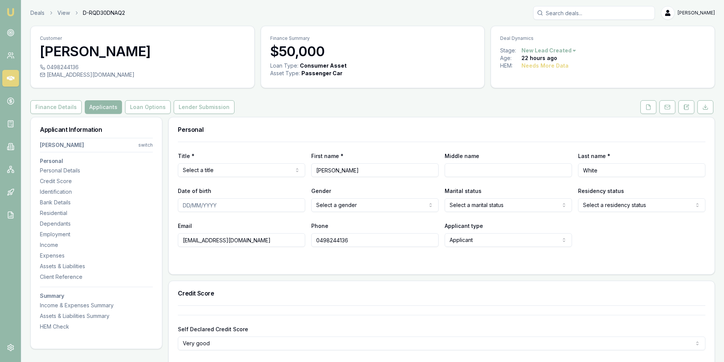
click at [568, 50] on html "Emu Broker Deals View D-RQD30DNAQ2 Peter Sarris Toggle Menu Customer David Whit…" at bounding box center [362, 181] width 724 height 362
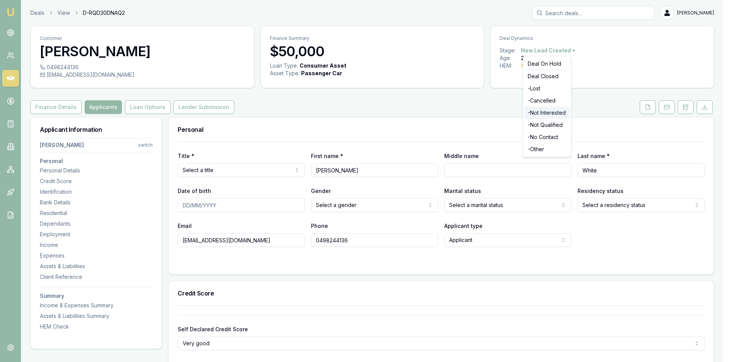
click at [547, 112] on div "- Not Interested" at bounding box center [547, 113] width 45 height 12
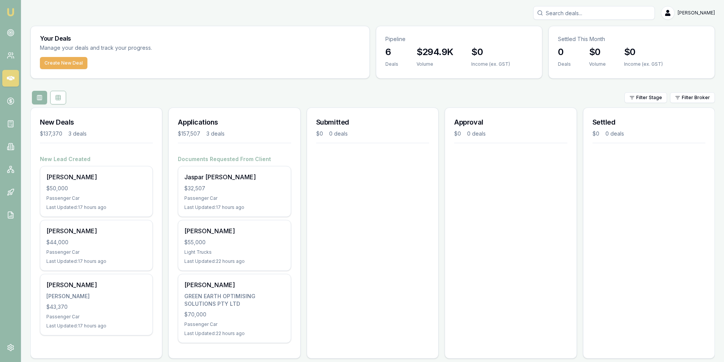
click at [109, 307] on div "$43,370" at bounding box center [96, 307] width 100 height 8
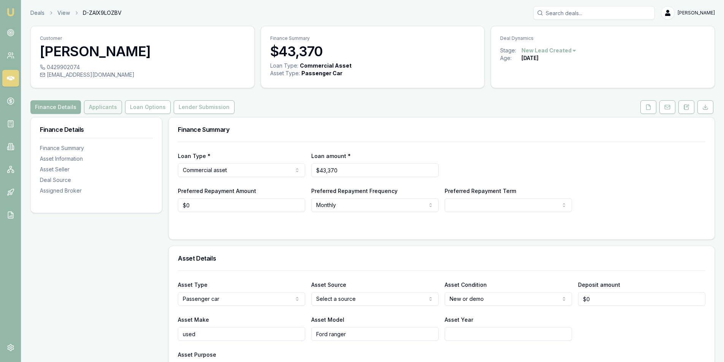
click at [117, 105] on button "Applicants" at bounding box center [103, 107] width 38 height 14
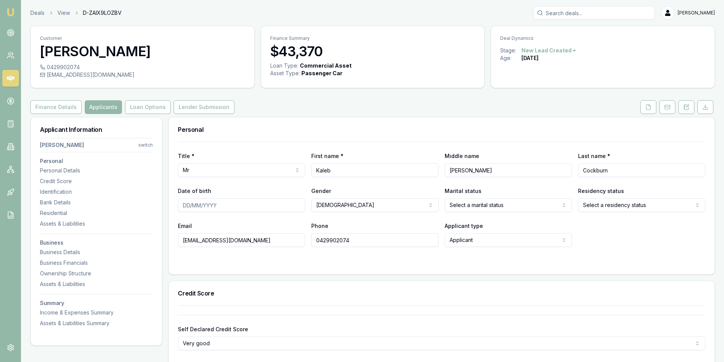
click at [670, 240] on div "Email [EMAIL_ADDRESS][DOMAIN_NAME] Phone [PHONE_NUMBER] Applicant type Applican…" at bounding box center [441, 234] width 527 height 26
click at [346, 126] on div "Personal" at bounding box center [442, 129] width 546 height 24
drag, startPoint x: 652, startPoint y: 106, endPoint x: 647, endPoint y: 112, distance: 8.6
click at [652, 107] on button at bounding box center [648, 107] width 16 height 14
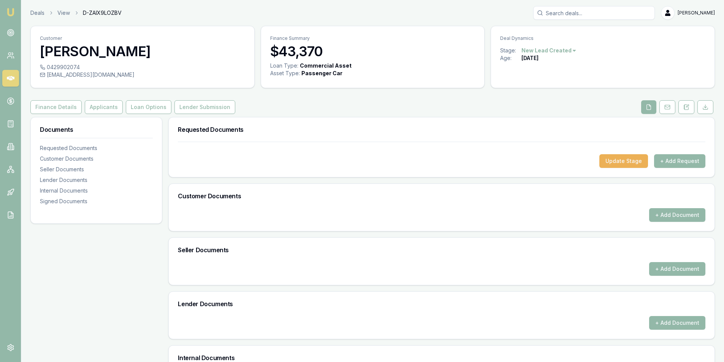
click at [677, 104] on link at bounding box center [686, 107] width 19 height 14
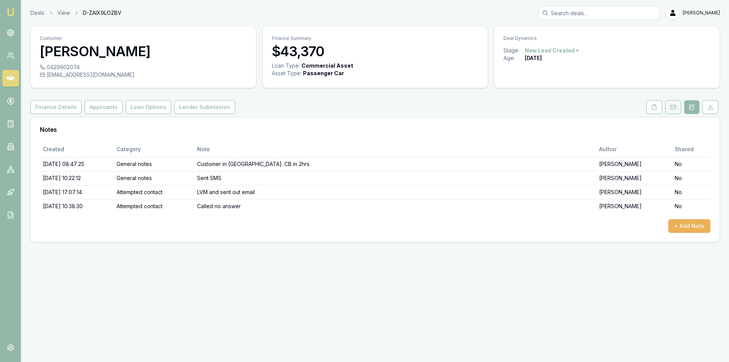
click at [679, 103] on button at bounding box center [674, 107] width 16 height 14
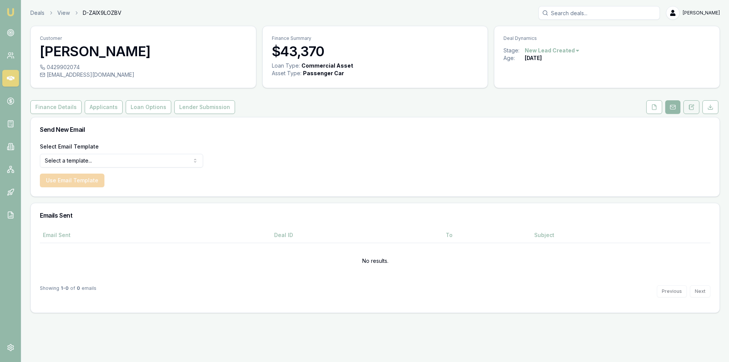
click at [698, 101] on button at bounding box center [692, 107] width 16 height 14
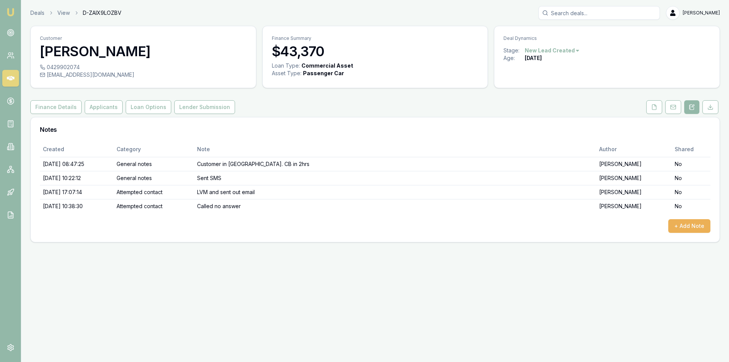
click at [696, 102] on button at bounding box center [692, 107] width 15 height 14
click at [684, 226] on button "+ Add Note" at bounding box center [690, 226] width 42 height 14
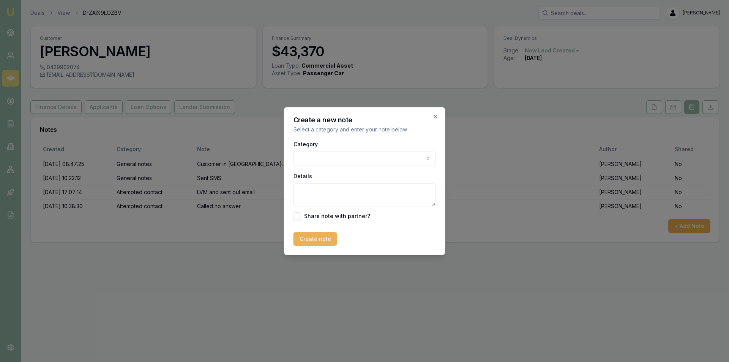
click at [341, 156] on body "Emu Broker Deals View D-ZAIX9LOZBV Peter Sarris Toggle Menu Customer Kaleb Cock…" at bounding box center [364, 181] width 729 height 362
click at [353, 192] on textarea "Details" at bounding box center [365, 195] width 142 height 23
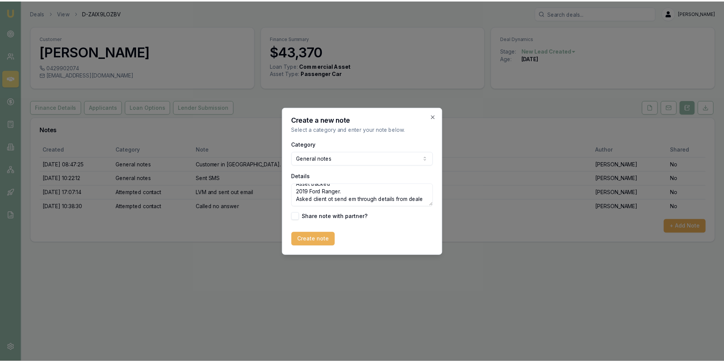
scroll to position [41, 0]
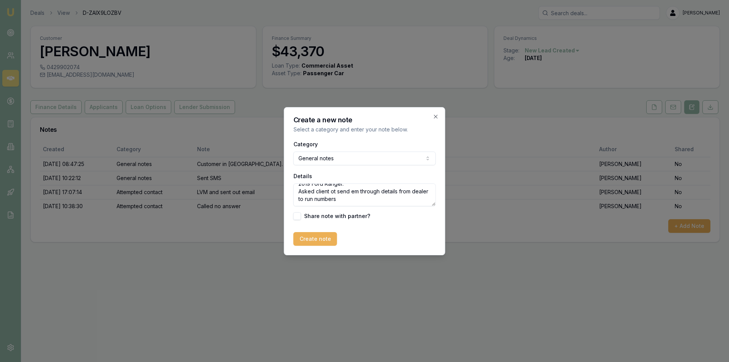
drag, startPoint x: 358, startPoint y: 192, endPoint x: 363, endPoint y: 191, distance: 5.2
click at [358, 192] on textarea "Spke with client. Has already gotten pre approved through he dealer. Self emplo…" at bounding box center [365, 195] width 142 height 23
click at [336, 192] on textarea "Spke with client. Has already gotten pre approved through he dealer. Self emplo…" at bounding box center [365, 195] width 142 height 23
type textarea "Spke with client. Has already gotten pre approved through he dealer. Self emplo…"
click at [329, 236] on button "Create note" at bounding box center [316, 239] width 44 height 14
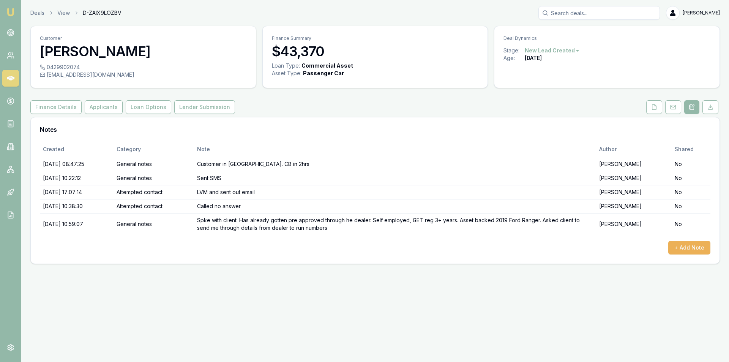
click at [13, 77] on icon at bounding box center [11, 78] width 8 height 5
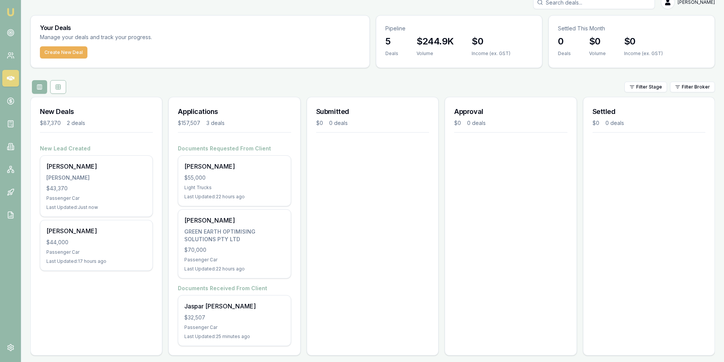
scroll to position [16, 0]
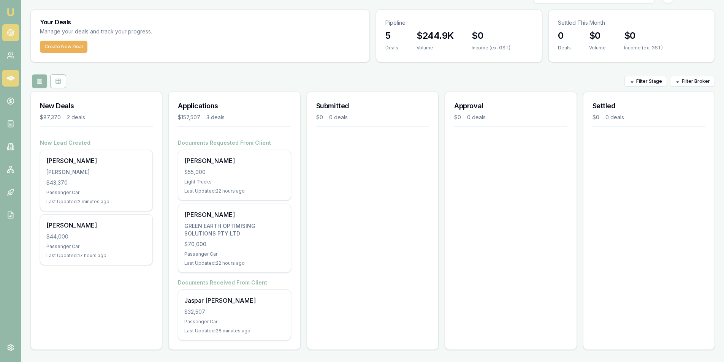
click at [11, 38] on link at bounding box center [10, 32] width 17 height 17
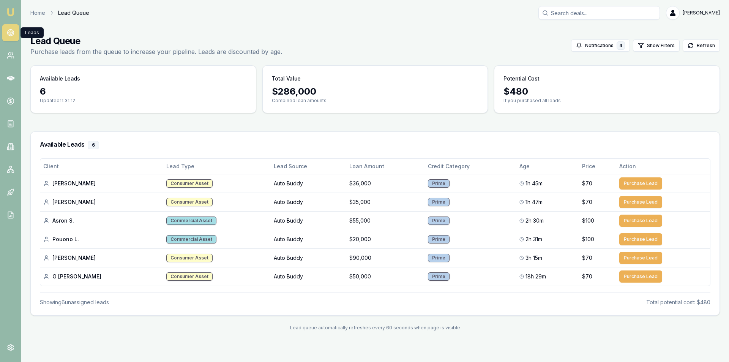
click at [11, 38] on link at bounding box center [10, 32] width 17 height 17
click at [10, 77] on icon at bounding box center [11, 78] width 8 height 5
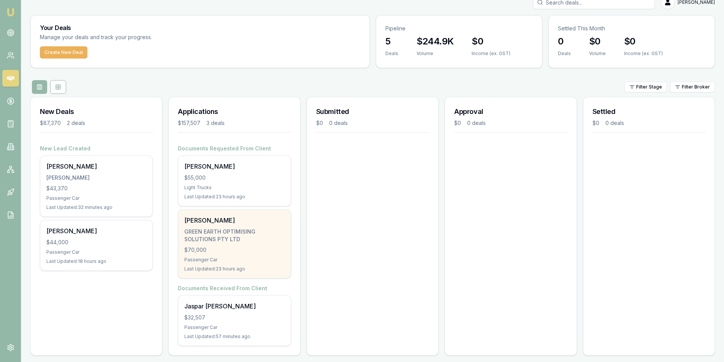
scroll to position [16, 0]
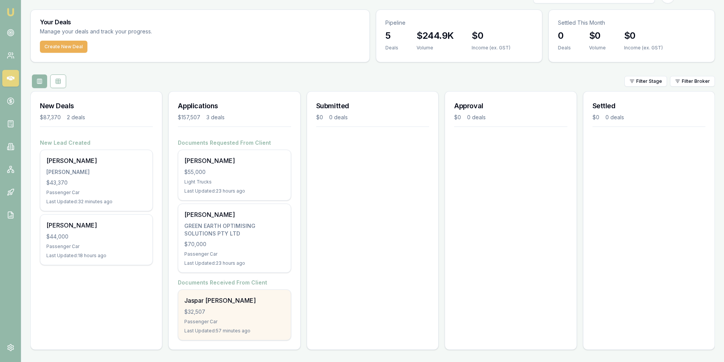
click at [240, 307] on div "Jaspar aldwin Falcon $32,507 Passenger Car Last Updated: 57 minutes ago" at bounding box center [234, 315] width 112 height 50
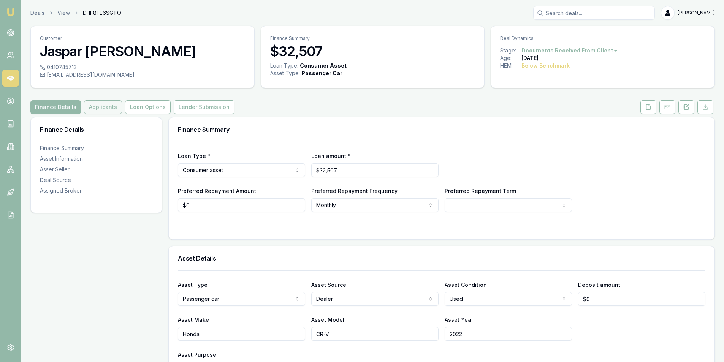
click at [110, 100] on button "Applicants" at bounding box center [103, 107] width 38 height 14
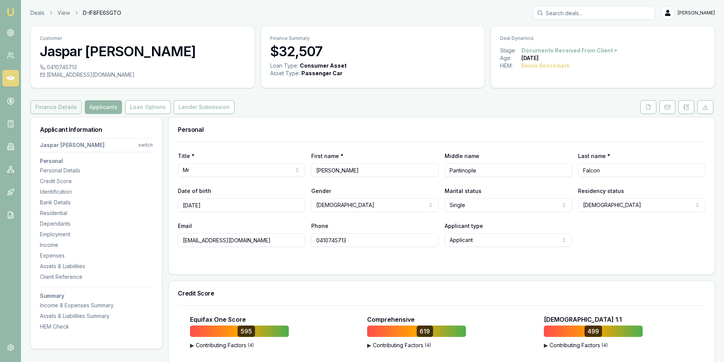
click at [54, 107] on button "Finance Details" at bounding box center [55, 107] width 51 height 14
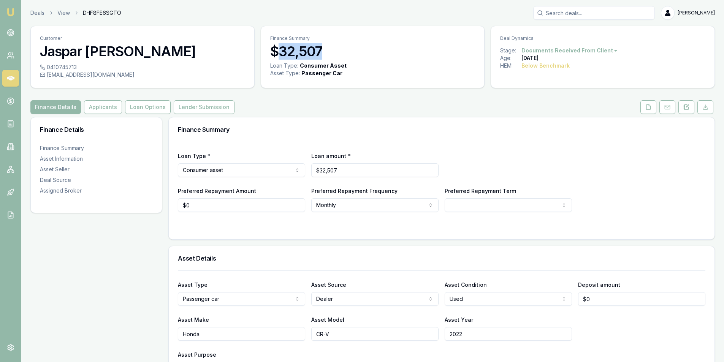
drag, startPoint x: 322, startPoint y: 50, endPoint x: 282, endPoint y: 51, distance: 40.3
click at [282, 51] on h3 "$32,507" at bounding box center [372, 51] width 205 height 15
click at [104, 108] on button "Applicants" at bounding box center [103, 107] width 38 height 14
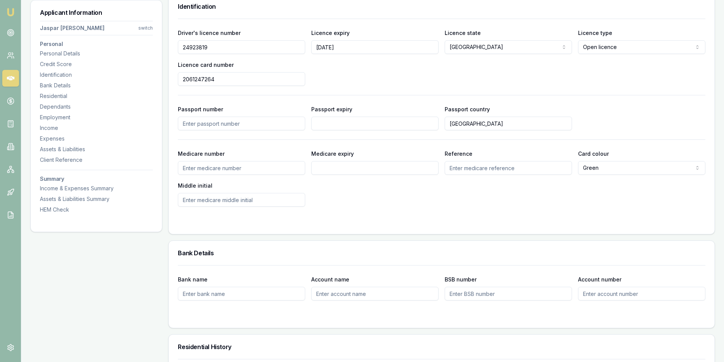
scroll to position [418, 0]
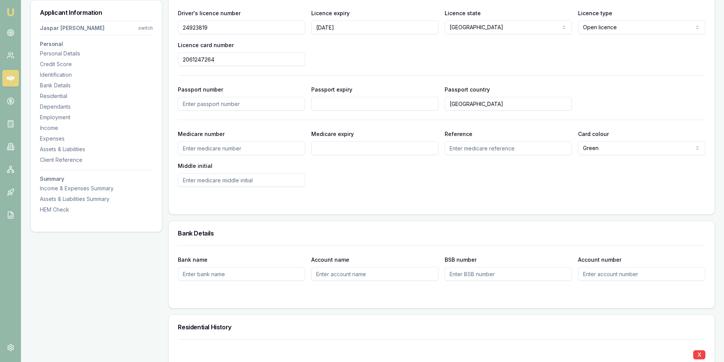
click at [580, 183] on div "Medicare number Medicare expiry Reference Card colour Green Green Blue Yellow M…" at bounding box center [441, 158] width 527 height 58
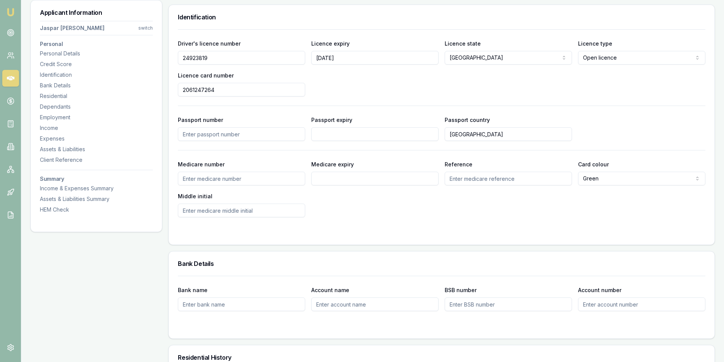
scroll to position [342, 0]
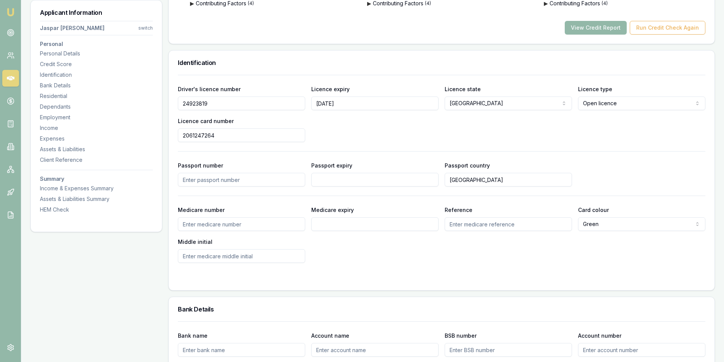
click at [517, 243] on div "Medicare number Medicare expiry Reference Card colour Green Green Blue Yellow M…" at bounding box center [441, 234] width 527 height 58
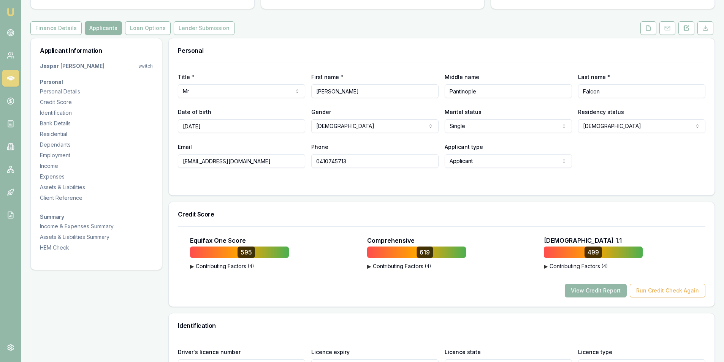
scroll to position [76, 0]
